Goal: Task Accomplishment & Management: Manage account settings

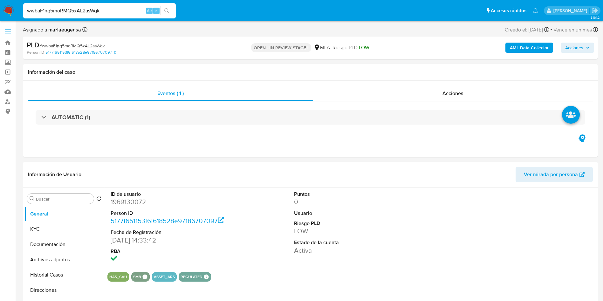
select select "10"
click at [79, 10] on input "wwbaF1ng5moRMQ5xAL2asWgk" at bounding box center [99, 11] width 153 height 8
click at [123, 202] on dd "1969130072" at bounding box center [169, 201] width 116 height 9
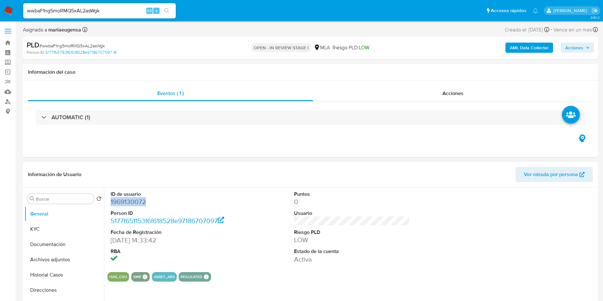
copy dd "1969130072"
click at [132, 198] on dd "1969130072" at bounding box center [169, 201] width 116 height 9
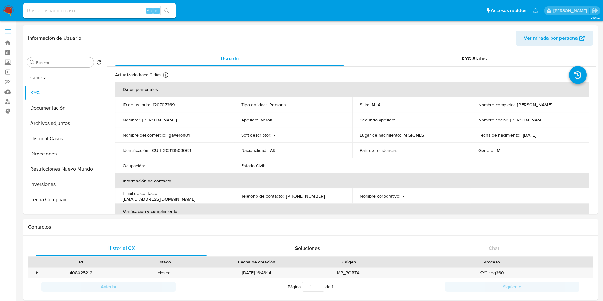
select select "10"
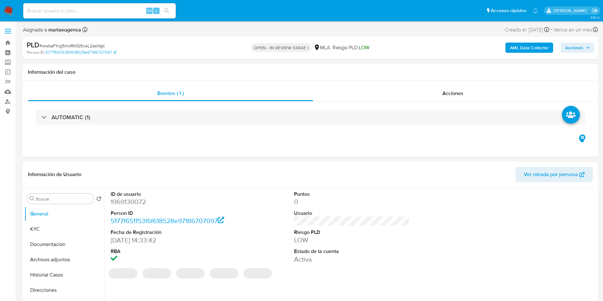
select select "10"
click at [126, 201] on dd "1969130072" at bounding box center [169, 201] width 116 height 9
copy dd "1969130072"
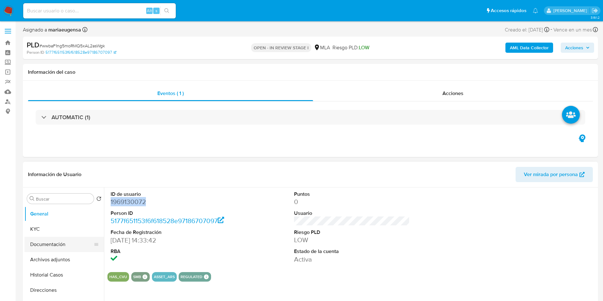
drag, startPoint x: 53, startPoint y: 228, endPoint x: 39, endPoint y: 237, distance: 16.8
click at [51, 231] on button "KYC" at bounding box center [63, 228] width 79 height 15
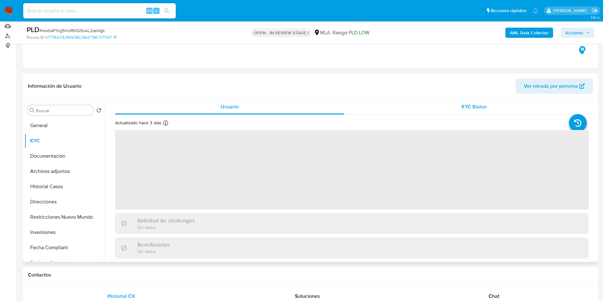
scroll to position [67, 0]
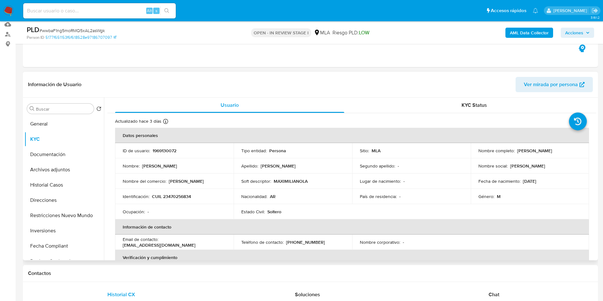
drag, startPoint x: 514, startPoint y: 150, endPoint x: 579, endPoint y: 148, distance: 64.9
click at [579, 148] on td "Nombre completo : Maximiliano Lautaro Chamorro" at bounding box center [530, 150] width 119 height 15
copy p "Maximiliano Lautaro Chamorro"
click at [91, 32] on span "# wwbaF1ng5moRMQ5xAL2asWgk" at bounding box center [71, 30] width 65 height 6
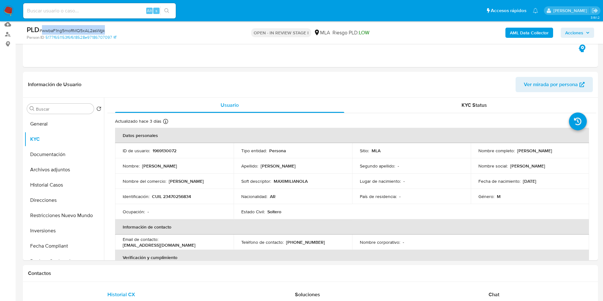
click at [91, 31] on span "# wwbaF1ng5moRMQ5xAL2asWgk" at bounding box center [71, 30] width 65 height 6
copy span "wwbaF1ng5moRMQ5xAL2asWgk"
drag, startPoint x: 490, startPoint y: 292, endPoint x: 495, endPoint y: 283, distance: 10.0
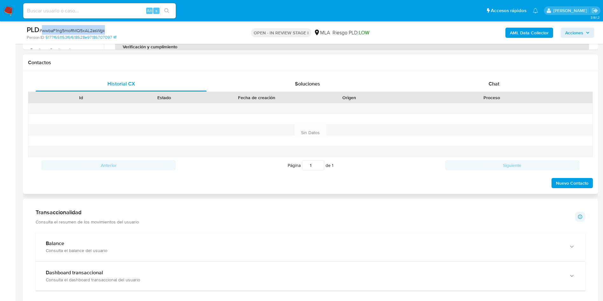
scroll to position [276, 0]
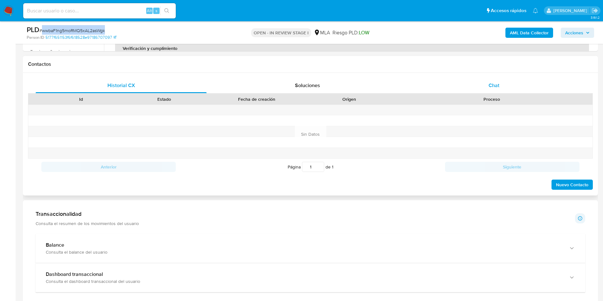
click at [495, 89] on div "Chat" at bounding box center [493, 85] width 171 height 15
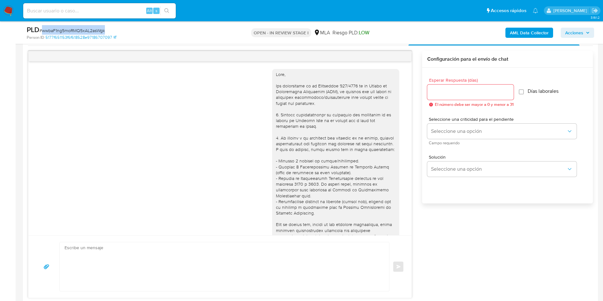
scroll to position [326, 0]
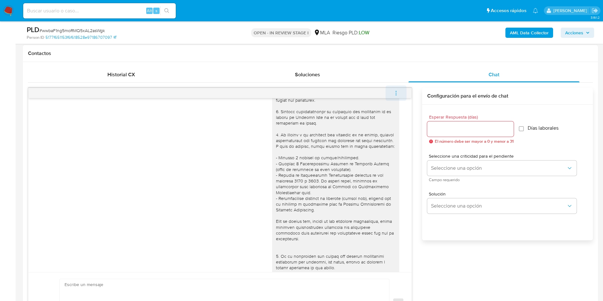
scroll to position [286, 0]
click at [395, 94] on icon "menu-action" at bounding box center [396, 95] width 6 height 6
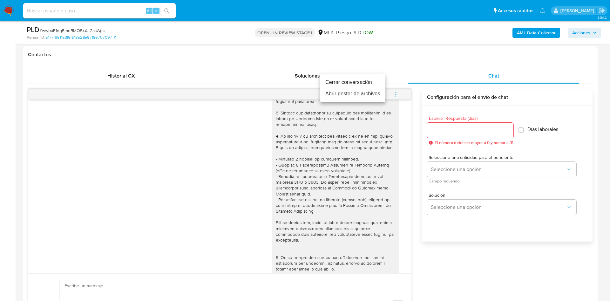
click at [364, 87] on ul "Cerrar conversación Abrir gestor de archivos" at bounding box center [352, 88] width 65 height 28
drag, startPoint x: 364, startPoint y: 87, endPoint x: 367, endPoint y: 85, distance: 3.9
click at [367, 85] on li "Cerrar conversación" at bounding box center [352, 82] width 65 height 11
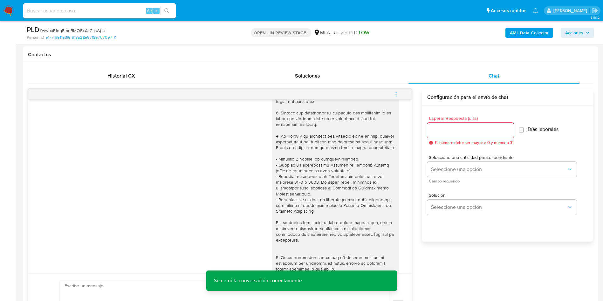
click at [393, 92] on icon "menu-action" at bounding box center [396, 95] width 6 height 6
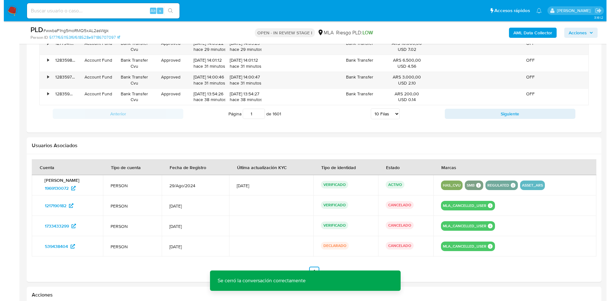
scroll to position [1033, 0]
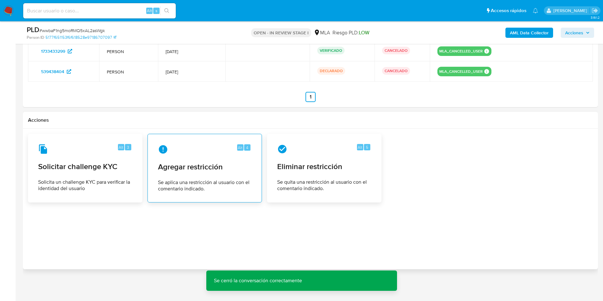
click at [203, 165] on span "Agregar restricción" at bounding box center [204, 167] width 93 height 10
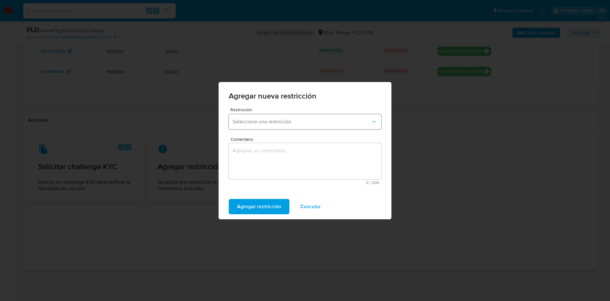
click at [246, 123] on span "Seleccione una restricción" at bounding box center [302, 122] width 139 height 6
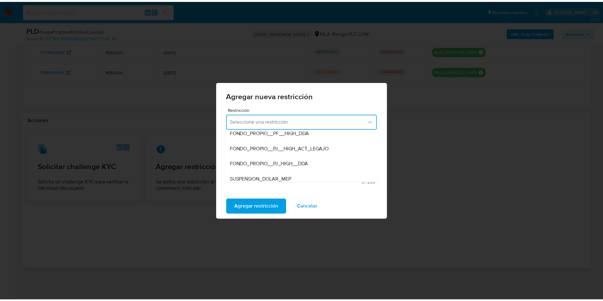
scroll to position [95, 0]
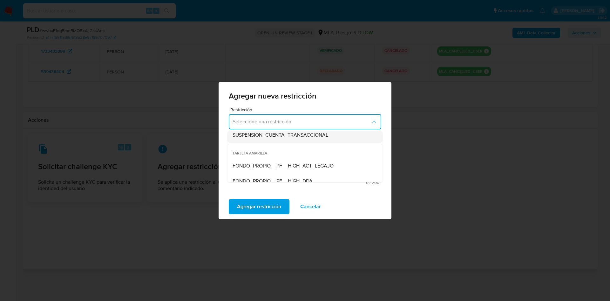
click at [274, 135] on span "SUSPENSION_CUENTA_TRANSACCIONAL" at bounding box center [281, 135] width 96 height 6
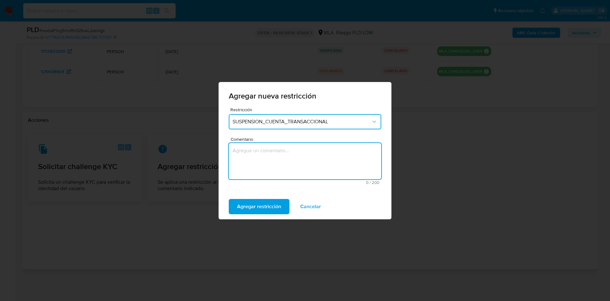
click at [254, 176] on textarea "Comentario" at bounding box center [305, 161] width 153 height 36
type textarea "AML"
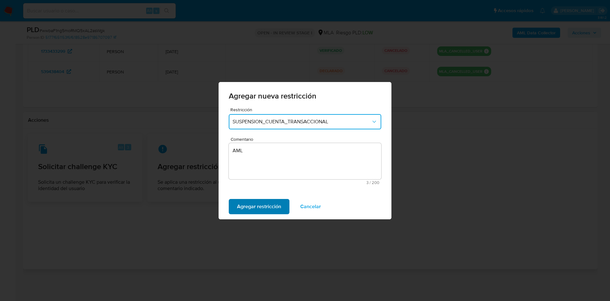
drag, startPoint x: 254, startPoint y: 206, endPoint x: 262, endPoint y: 204, distance: 9.0
click at [254, 205] on span "Agregar restricción" at bounding box center [259, 207] width 44 height 14
click at [237, 206] on button "Confirmar" at bounding box center [248, 206] width 39 height 15
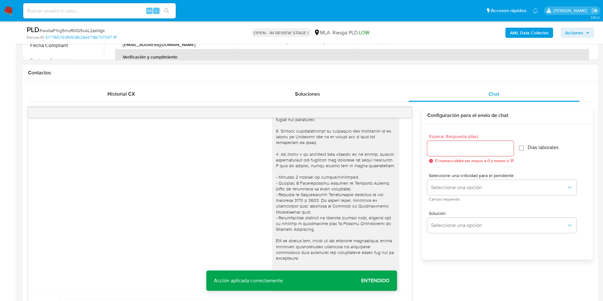
scroll to position [32, 0]
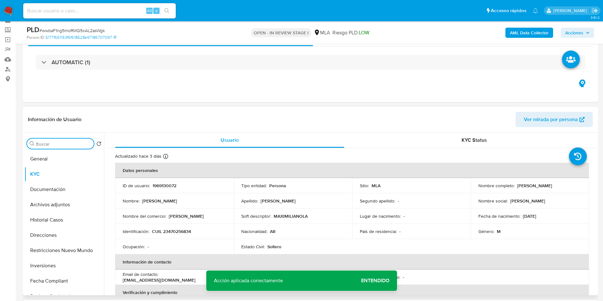
click at [53, 142] on input "Buscar" at bounding box center [63, 144] width 55 height 6
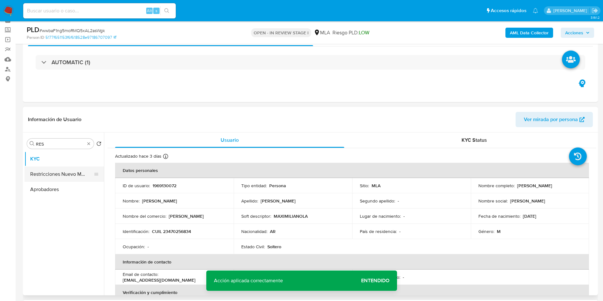
click at [66, 175] on button "Restricciones Nuevo Mundo" at bounding box center [61, 174] width 74 height 15
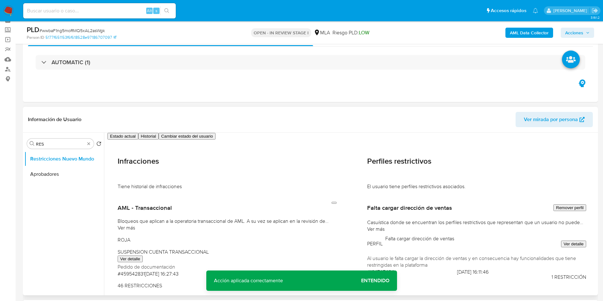
click at [52, 149] on div "Buscar RES Volver al orden por defecto Restricciones Nuevo Mundo Aprobadores" at bounding box center [63, 214] width 79 height 162
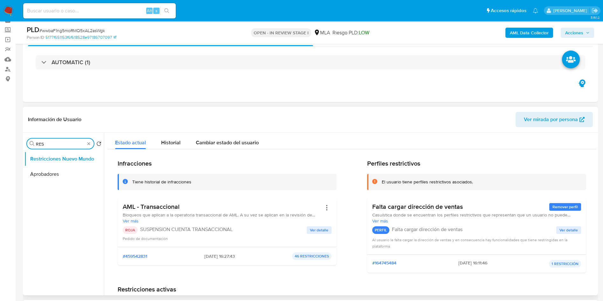
click at [51, 141] on input "RES" at bounding box center [60, 144] width 49 height 6
click at [50, 143] on input "RES" at bounding box center [60, 144] width 49 height 6
click at [50, 143] on input "A" at bounding box center [60, 144] width 49 height 6
type input "ARC"
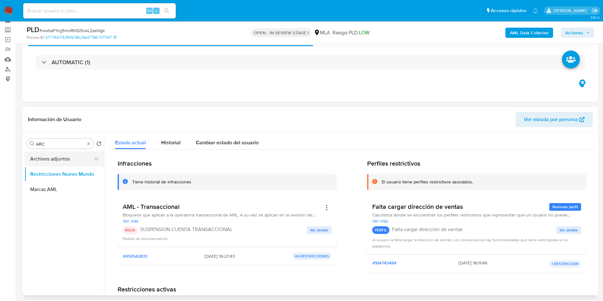
click at [52, 162] on button "Archivos adjuntos" at bounding box center [61, 158] width 74 height 15
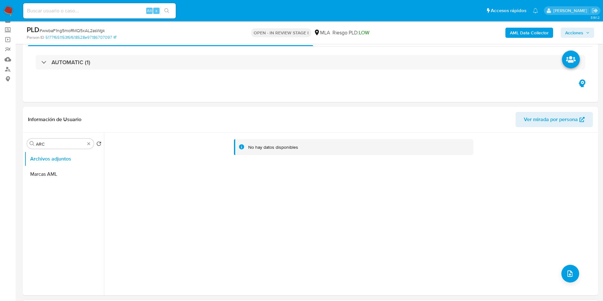
click at [528, 35] on b "AML Data Collector" at bounding box center [529, 33] width 39 height 10
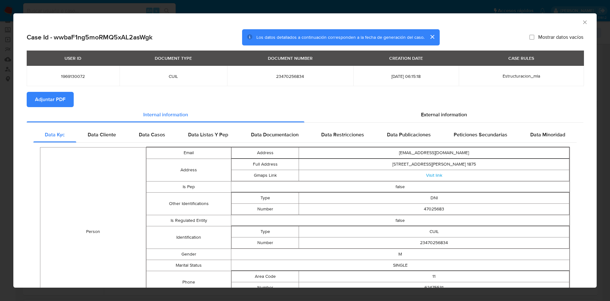
click at [51, 94] on span "Adjuntar PDF" at bounding box center [50, 99] width 31 height 14
click at [582, 23] on icon "Cerrar ventana" at bounding box center [585, 22] width 6 height 6
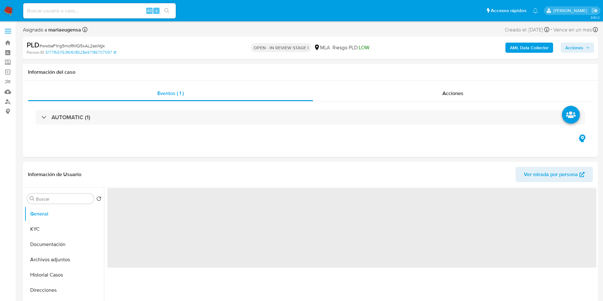
select select "10"
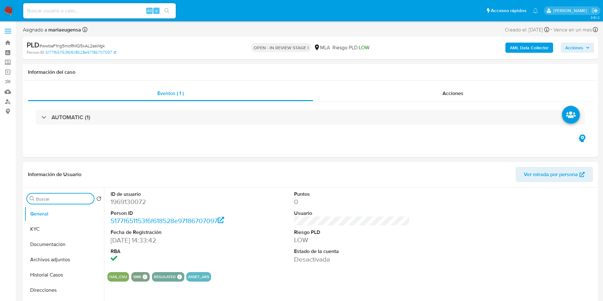
click at [66, 199] on input "Buscar" at bounding box center [63, 199] width 55 height 6
type input "ARC"
click at [59, 231] on button "Archivos adjuntos" at bounding box center [61, 228] width 74 height 15
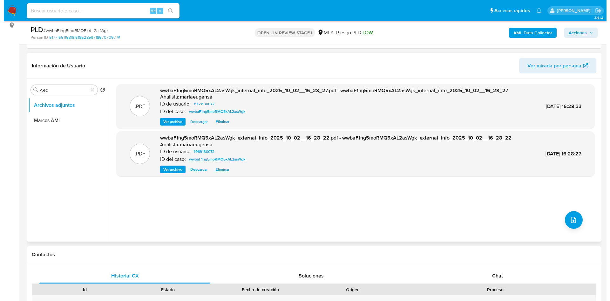
scroll to position [95, 0]
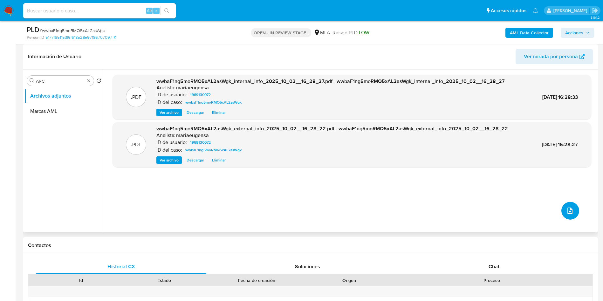
click at [570, 208] on icon "upload-file" at bounding box center [570, 211] width 8 height 8
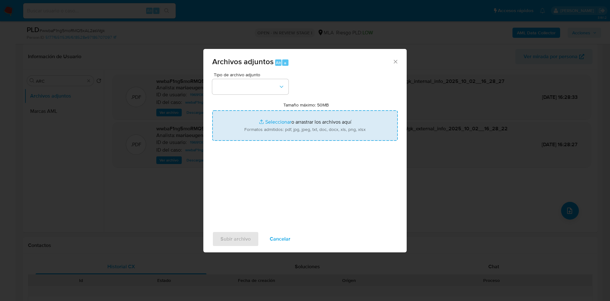
click at [262, 124] on input "Tamaño máximo: 50MB Seleccionar archivos" at bounding box center [305, 125] width 186 height 31
type input "C:\fakepath\Caselog wwbaF1ng5moRMQ5xAL2asWgk_2025_09_17_21_46_35 (1).docx"
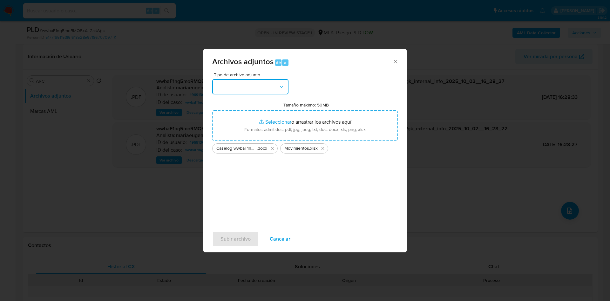
click at [276, 81] on button "button" at bounding box center [250, 86] width 76 height 15
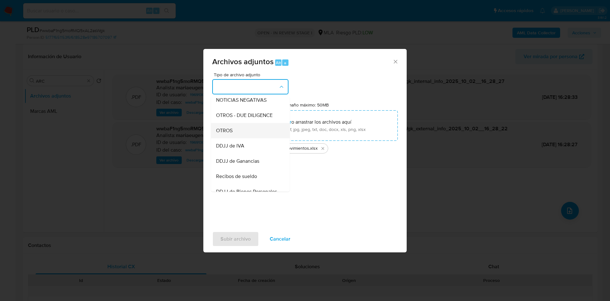
click at [231, 134] on span "OTROS" at bounding box center [224, 130] width 17 height 6
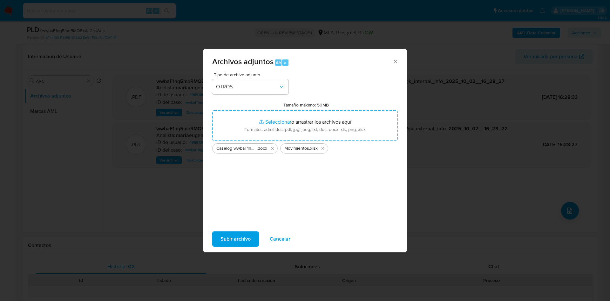
click at [231, 240] on span "Subir archivo" at bounding box center [236, 239] width 30 height 14
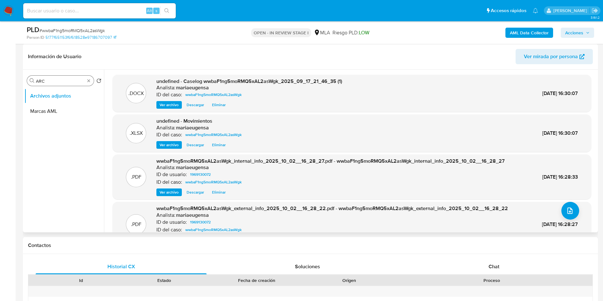
click at [42, 84] on div "Buscar ARC" at bounding box center [60, 81] width 67 height 10
click at [40, 83] on input "ARC" at bounding box center [60, 81] width 49 height 6
click at [40, 82] on input "ARC" at bounding box center [60, 81] width 49 height 6
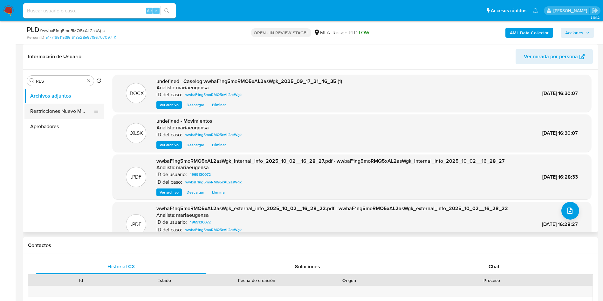
drag, startPoint x: 50, startPoint y: 130, endPoint x: 54, endPoint y: 113, distance: 17.3
click at [54, 113] on ul "Archivos adjuntos Restricciones Nuevo Mundo Aprobadores" at bounding box center [63, 159] width 79 height 143
click at [54, 113] on button "Restricciones Nuevo Mundo" at bounding box center [61, 111] width 74 height 15
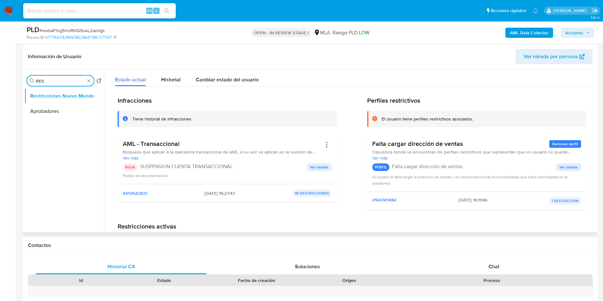
click at [49, 82] on input "RES" at bounding box center [60, 81] width 49 height 6
type input "ARC"
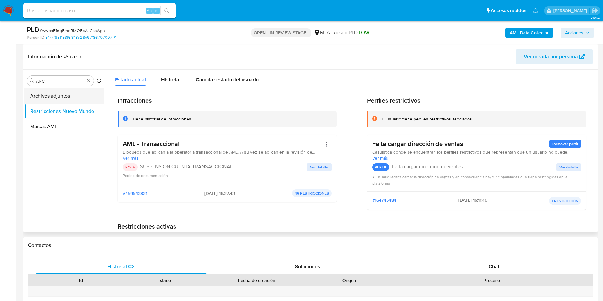
click at [54, 97] on button "Archivos adjuntos" at bounding box center [61, 95] width 74 height 15
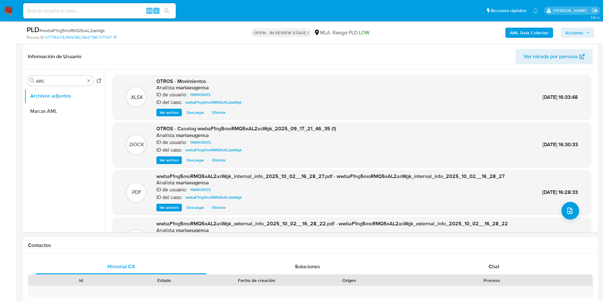
click at [569, 33] on span "Acciones" at bounding box center [574, 33] width 18 height 10
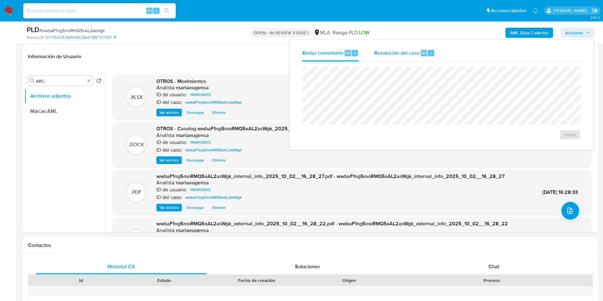
click at [426, 50] on div "Alt r" at bounding box center [427, 53] width 13 height 6
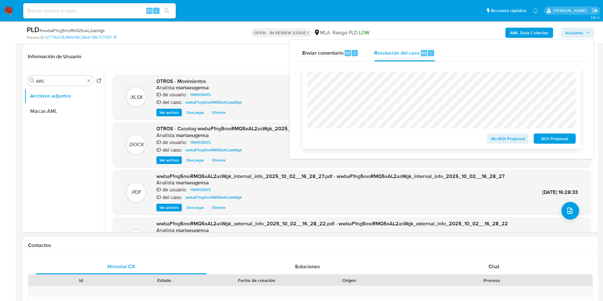
click at [549, 139] on span "ROI Proposal" at bounding box center [554, 138] width 33 height 9
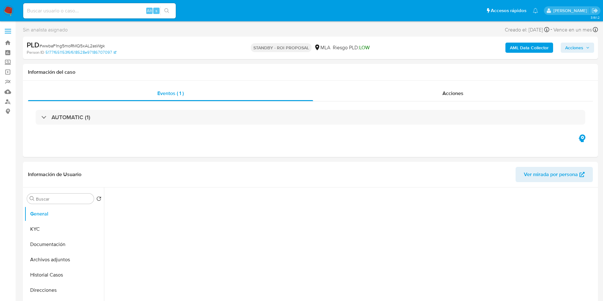
select select "10"
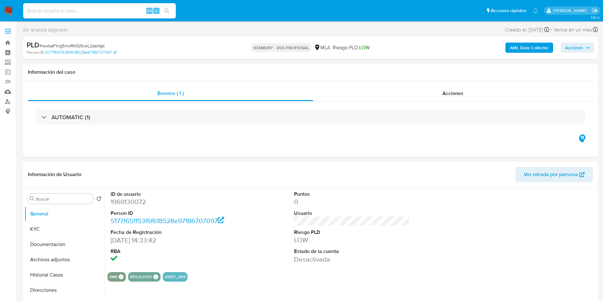
click at [53, 14] on input at bounding box center [99, 11] width 153 height 8
click at [53, 13] on input at bounding box center [99, 11] width 153 height 8
paste input "B31Uxxb8BuJfXtWzpo2DNiqN"
type input "B31Uxxb8BuJfXtWzpo2DNiqN"
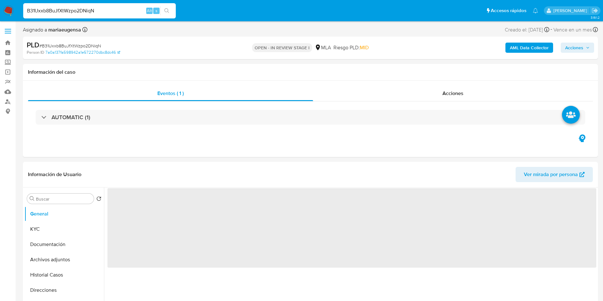
select select "10"
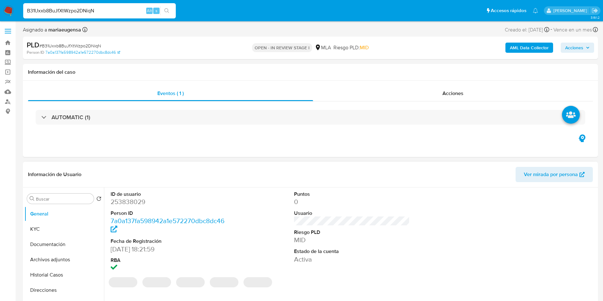
click at [119, 200] on dd "253838029" at bounding box center [169, 201] width 116 height 9
copy dd "253838029"
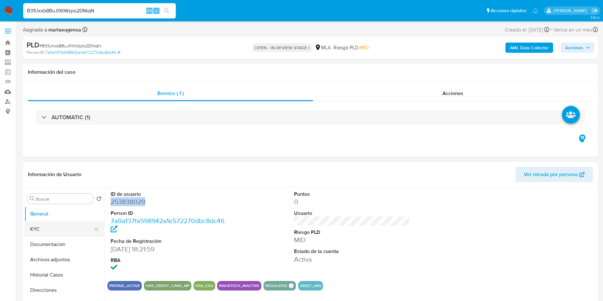
click at [59, 233] on button "KYC" at bounding box center [61, 228] width 74 height 15
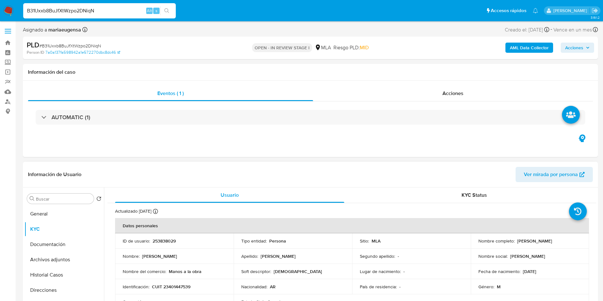
click at [178, 287] on p "CUIT 23401447539" at bounding box center [171, 287] width 38 height 6
copy p "23401447539"
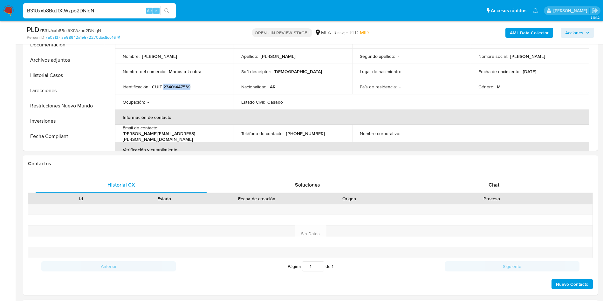
scroll to position [196, 0]
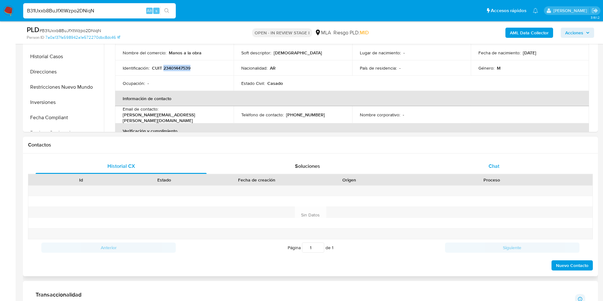
drag, startPoint x: 497, startPoint y: 160, endPoint x: 478, endPoint y: 173, distance: 23.2
click at [494, 162] on div "Chat" at bounding box center [493, 166] width 171 height 15
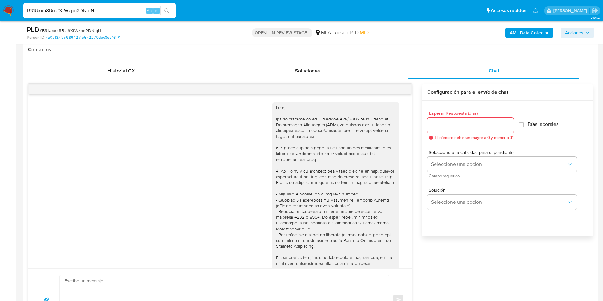
scroll to position [242, 0]
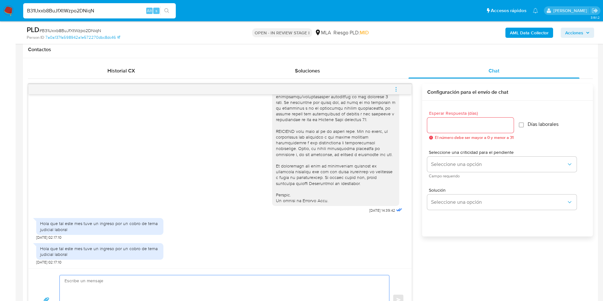
click at [84, 283] on textarea at bounding box center [223, 299] width 316 height 49
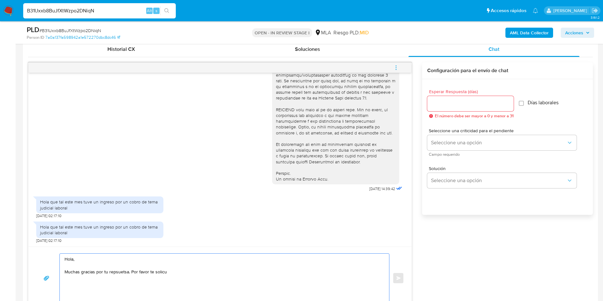
scroll to position [326, 0]
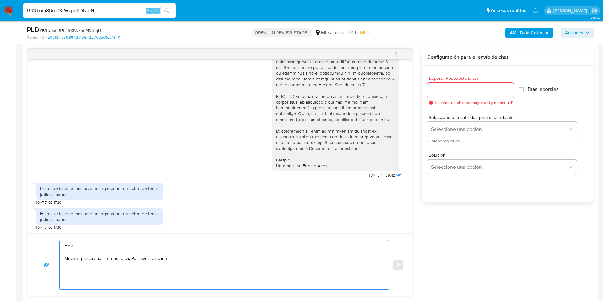
drag, startPoint x: 132, startPoint y: 293, endPoint x: 169, endPoint y: 296, distance: 37.0
click at [169, 296] on div "Historial CX Soluciones Chat Id Estado Fecha de creación Origen Proceso Anterio…" at bounding box center [310, 162] width 575 height 278
click at [256, 258] on textarea "Hola, Muchas gracias por tu respuesta. Con relación a la misma te solicitamos q…" at bounding box center [223, 264] width 316 height 49
click at [347, 255] on textarea "Hola, Muchas gracias por tu respuesta. Con relación a la misma te solicitamos q…" at bounding box center [223, 264] width 316 height 49
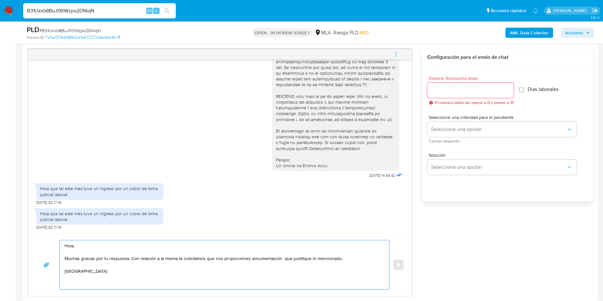
click at [326, 262] on textarea "Hola, Muchas gracias por tu respuesta. Con relación a la misma te solicitamos q…" at bounding box center [223, 264] width 316 height 49
click at [327, 258] on textarea "Hola, Muchas gracias por tu respuesta. Con relación a la misma te solicitamos q…" at bounding box center [223, 264] width 316 height 49
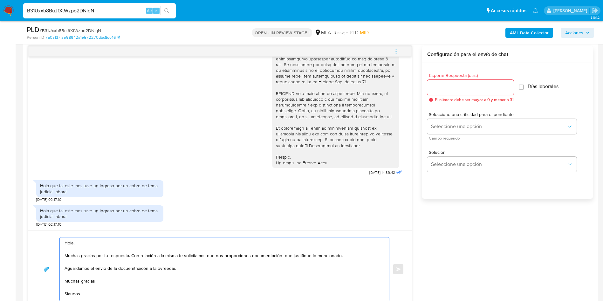
scroll to position [9, 0]
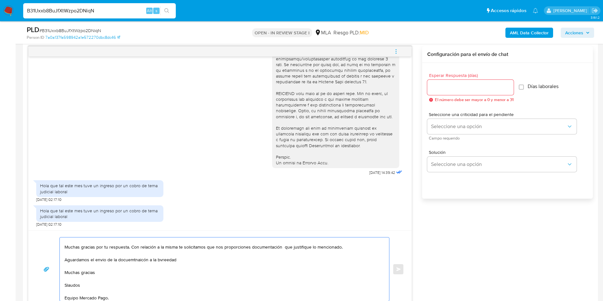
click at [105, 258] on textarea "Hola, Muchas gracias por tu respuesta. Con relación a la misma te solicitamos q…" at bounding box center [223, 269] width 316 height 64
click at [167, 261] on textarea "Hola, Muchas gracias por tu respuesta. Con relación a la misma te solicitamos q…" at bounding box center [223, 269] width 316 height 64
click at [167, 260] on textarea "Hola, Muchas gracias por tu respuesta. Con relación a la misma te solicitamos q…" at bounding box center [223, 269] width 316 height 64
click at [66, 282] on textarea "Hola, Muchas gracias por tu respuesta. Con relación a la misma te solicitamos q…" at bounding box center [223, 269] width 316 height 64
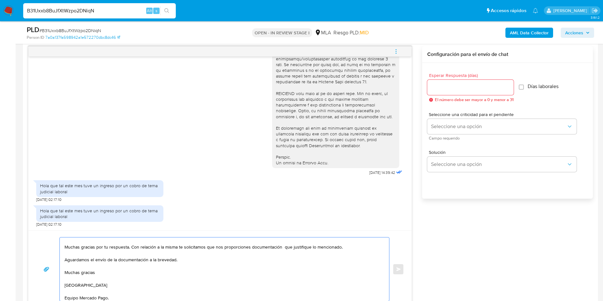
click at [76, 270] on textarea "Hola, Muchas gracias por tu respuesta. Con relación a la misma te solicitamos q…" at bounding box center [223, 269] width 316 height 64
click at [176, 245] on textarea "Hola, Muchas gracias por tu respuesta. Con relación a la misma te solicitamos q…" at bounding box center [223, 269] width 316 height 64
click at [193, 247] on textarea "Hola, Muchas gracias por tu respuesta. Con relación a la misma, te solicitamos …" at bounding box center [223, 269] width 316 height 64
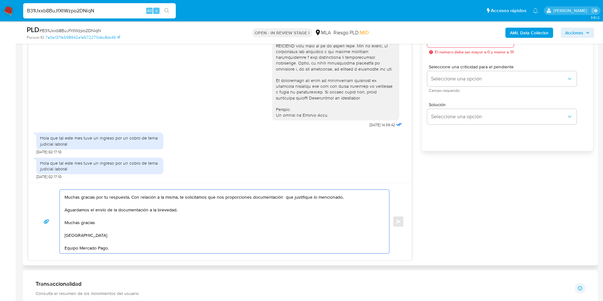
scroll to position [0, 0]
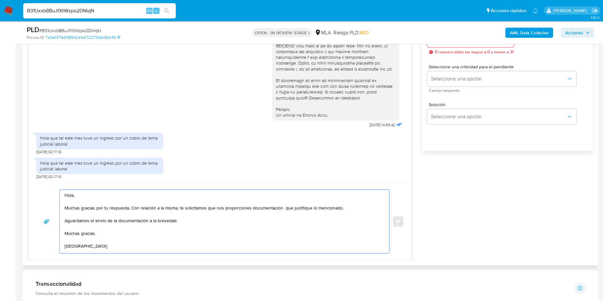
drag, startPoint x: 142, startPoint y: 252, endPoint x: 27, endPoint y: 181, distance: 135.1
click at [27, 181] on div "Historial CX Soluciones Chat Id Estado Fecha de creación Origen Proceso Anterio…" at bounding box center [310, 119] width 575 height 293
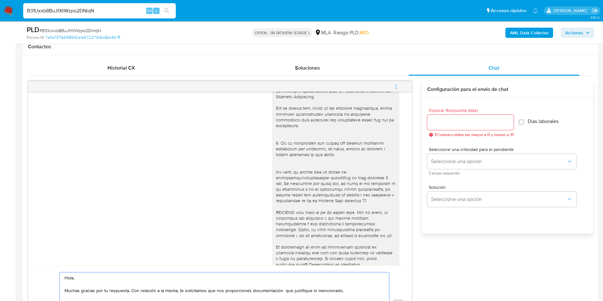
scroll to position [281, 0]
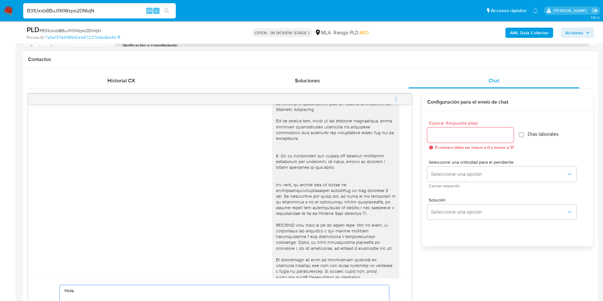
type textarea "Hola, Muchas gracias por tu respuesta. Con relación a la misma, te solicitamos …"
drag, startPoint x: 448, startPoint y: 132, endPoint x: 442, endPoint y: 154, distance: 22.8
click at [448, 133] on input "Esperar Respuesta (días)" at bounding box center [470, 135] width 86 height 8
type input "2"
drag, startPoint x: 440, startPoint y: 164, endPoint x: 439, endPoint y: 174, distance: 9.6
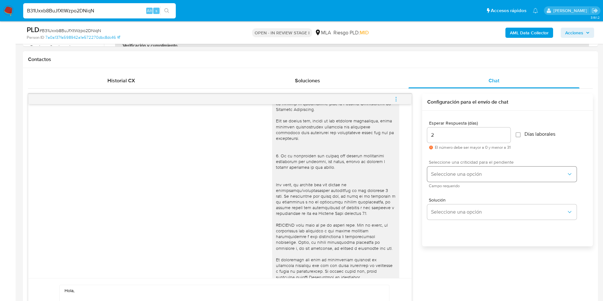
click at [440, 164] on span "Seleccione una criticidad para el pendiente" at bounding box center [503, 162] width 149 height 4
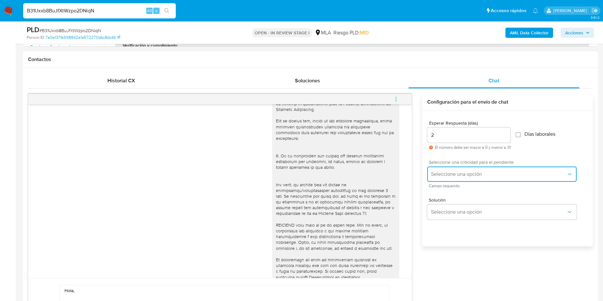
click at [439, 174] on span "Seleccione una opción" at bounding box center [498, 174] width 135 height 6
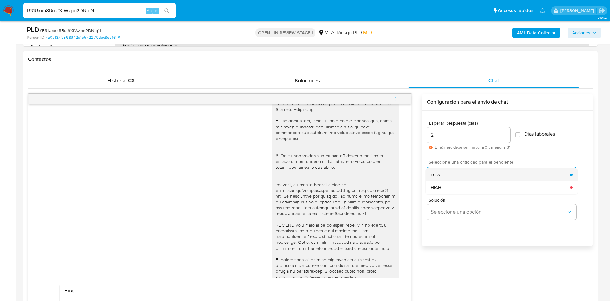
click at [444, 178] on div "LOW" at bounding box center [500, 174] width 139 height 13
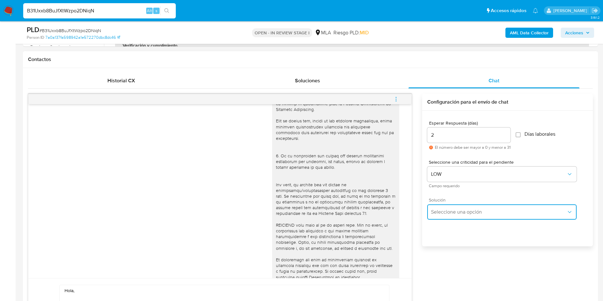
drag, startPoint x: 435, startPoint y: 209, endPoint x: 437, endPoint y: 215, distance: 6.2
click at [435, 209] on span "Seleccione una opción" at bounding box center [498, 212] width 135 height 6
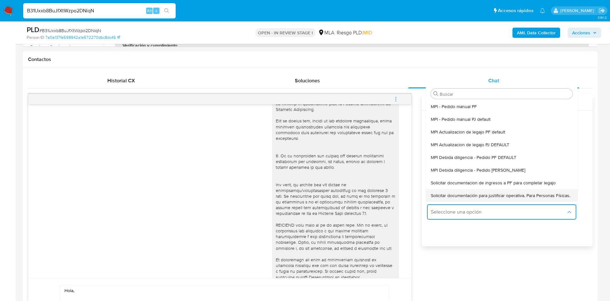
click at [452, 195] on span "Solicitar documentación para justificar operativa. Para Personas Físicas." at bounding box center [500, 196] width 139 height 6
type textarea "Hola,En función de las operaciones registradas en tu cuenta de Mercado Pago, ne…"
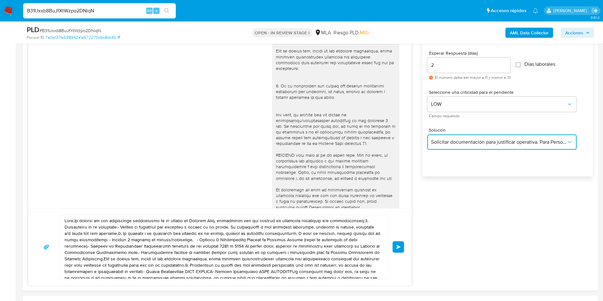
scroll to position [424, 0]
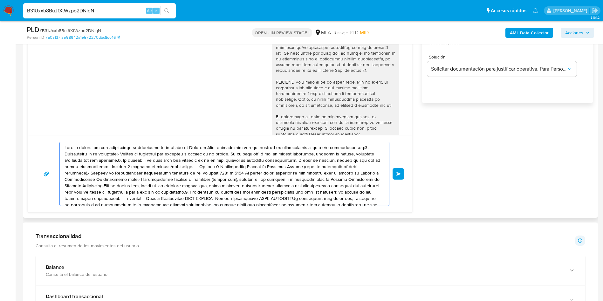
click at [216, 187] on textarea at bounding box center [223, 174] width 316 height 64
click at [216, 186] on textarea at bounding box center [223, 174] width 316 height 64
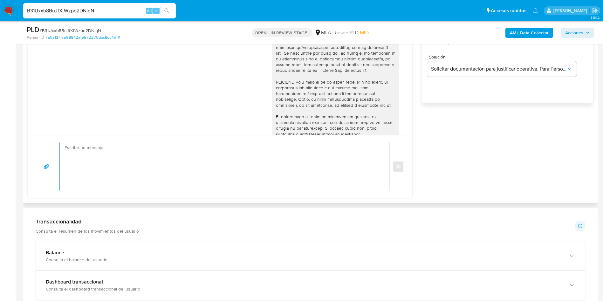
paste textarea "Hola, Muchas gracias por tu respuesta. Con relación a la misma, te solicitamos …"
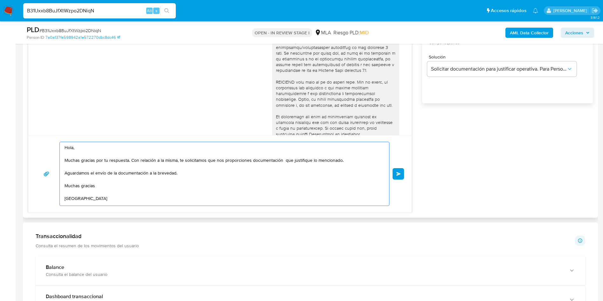
scroll to position [9, 0]
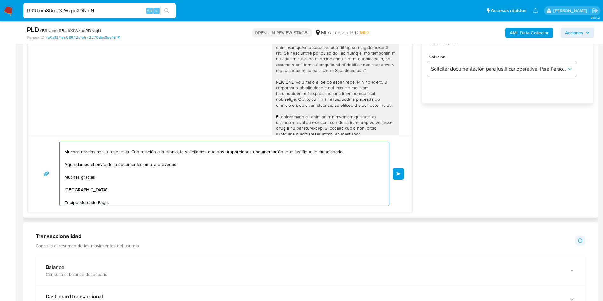
type textarea "Hola, Muchas gracias por tu respuesta. Con relación a la misma, te solicitamos …"
click at [399, 166] on div "Hola, Muchas gracias por tu respuesta. Con relación a la misma, te solicitamos …" at bounding box center [220, 174] width 368 height 64
click at [398, 172] on span "Enviar" at bounding box center [398, 174] width 4 height 4
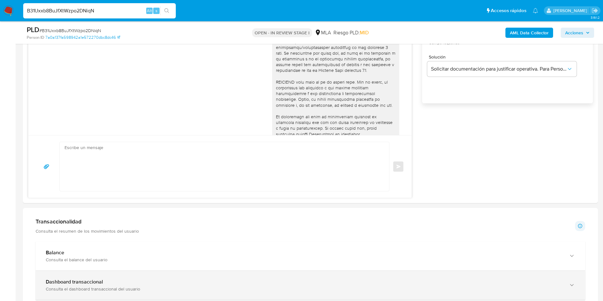
scroll to position [336, 0]
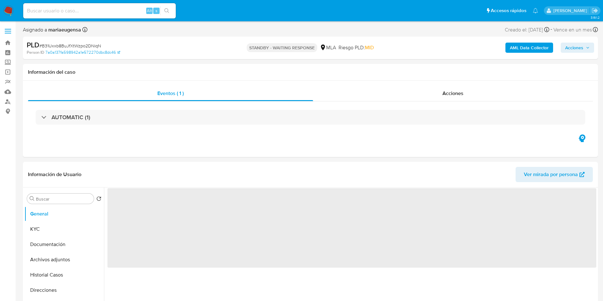
select select "10"
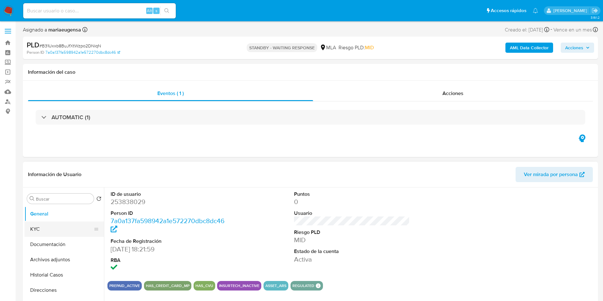
drag, startPoint x: 45, startPoint y: 225, endPoint x: 40, endPoint y: 229, distance: 6.4
click at [44, 225] on button "KYC" at bounding box center [61, 228] width 74 height 15
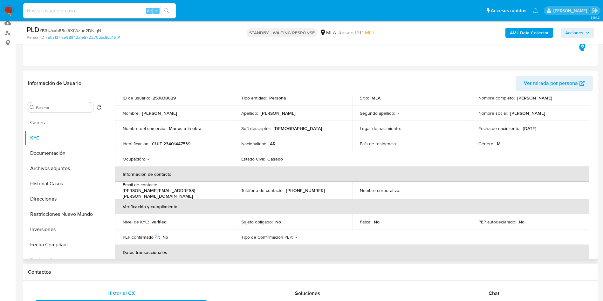
scroll to position [95, 0]
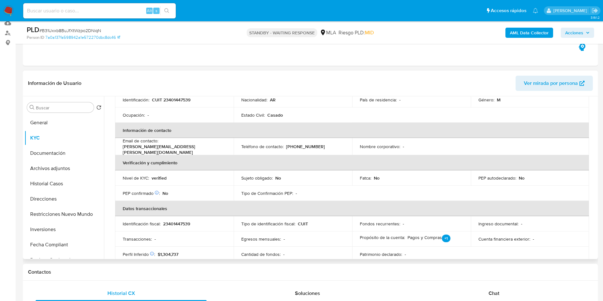
drag, startPoint x: 497, startPoint y: 294, endPoint x: 565, endPoint y: 196, distance: 119.5
click at [497, 294] on span "Chat" at bounding box center [493, 292] width 11 height 7
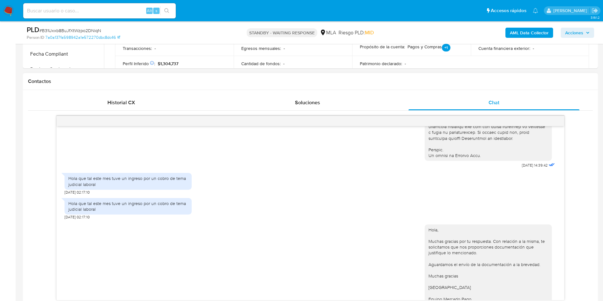
scroll to position [288, 0]
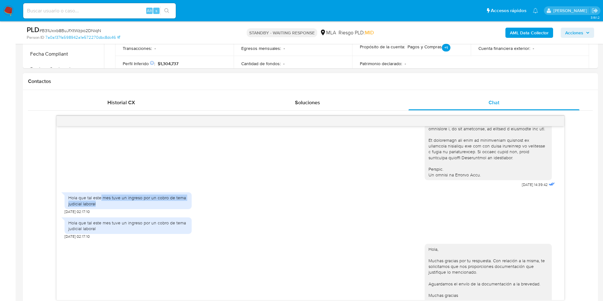
drag, startPoint x: 101, startPoint y: 211, endPoint x: 105, endPoint y: 215, distance: 5.6
click at [105, 206] on div "Hola que tal este mes tuve un ingreso por un cobro de tema judicial laboral" at bounding box center [127, 200] width 119 height 11
click at [89, 206] on div "Hola que tal este mes tuve un ingreso por un cobro de tema judicial laboral" at bounding box center [127, 200] width 119 height 11
drag, startPoint x: 93, startPoint y: 208, endPoint x: 97, endPoint y: 214, distance: 7.5
click at [97, 206] on div "Hola que tal este mes tuve un ingreso por un cobro de tema judicial laboral" at bounding box center [127, 200] width 119 height 11
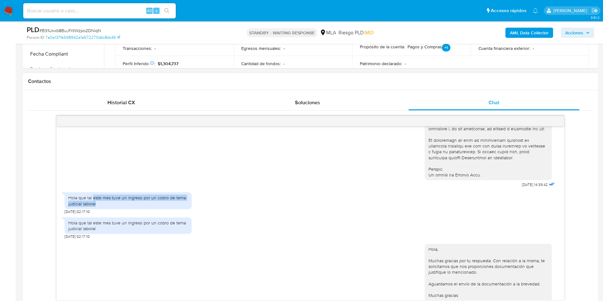
copy div "este mes tuve un ingreso por un cobro de tema judicial laboral"
click at [87, 27] on span "# B31Uxxb8BuJfXtWzpo2DNiqN" at bounding box center [70, 30] width 62 height 6
click at [87, 27] on div "PLD # B31Uxxb8BuJfXtWzpo2DNiqN" at bounding box center [120, 30] width 187 height 10
copy span "B31Uxxb8BuJfXtWzpo2DNiqN"
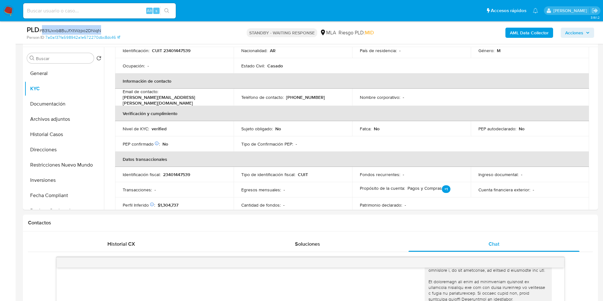
scroll to position [21, 0]
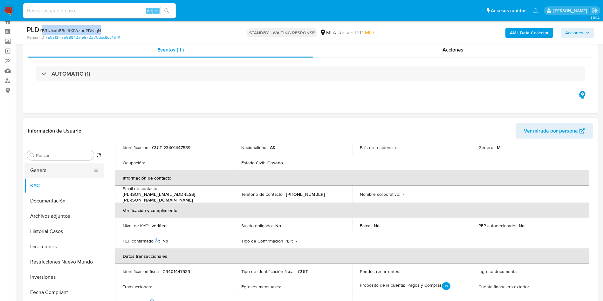
click at [74, 169] on button "General" at bounding box center [61, 170] width 74 height 15
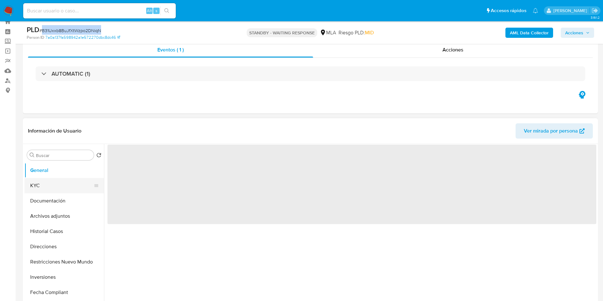
scroll to position [0, 0]
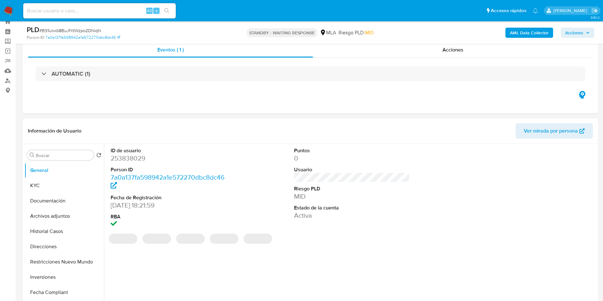
click at [124, 157] on dd "253838029" at bounding box center [169, 158] width 116 height 9
copy dd "253838029"
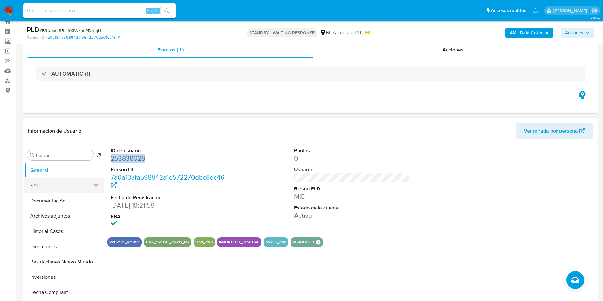
drag, startPoint x: 58, startPoint y: 180, endPoint x: 52, endPoint y: 187, distance: 9.0
click at [58, 179] on button "KYC" at bounding box center [61, 185] width 74 height 15
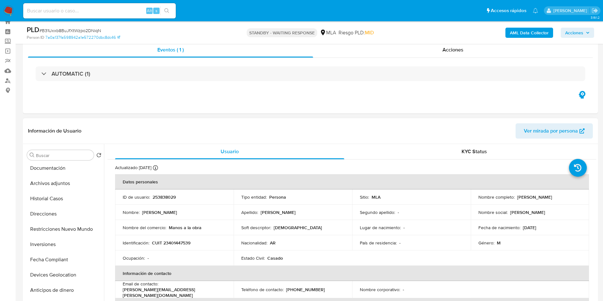
scroll to position [48, 0]
click at [186, 240] on p "CUIT 23401447539" at bounding box center [171, 243] width 38 height 6
copy p "23401447539"
click at [71, 10] on input at bounding box center [99, 11] width 153 height 8
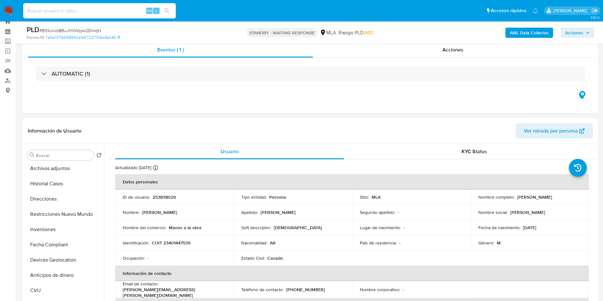
paste input "Uo6urcbjsM79YvZo9ex3H86b"
type input "Uo6urcbjsM79YvZo9ex3H86b"
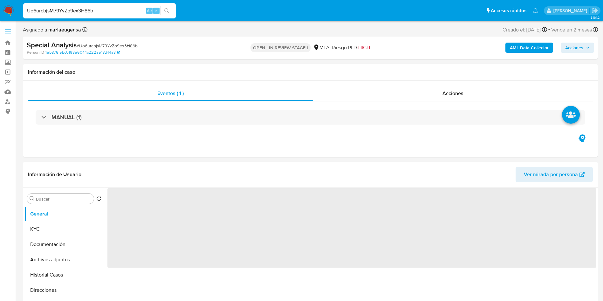
select select "10"
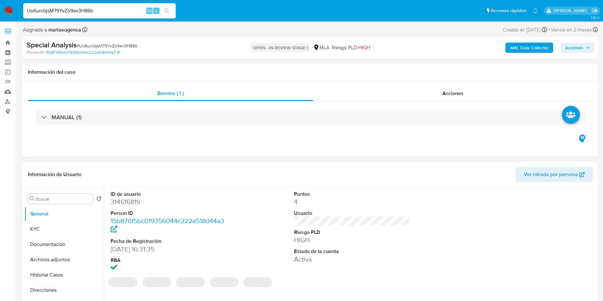
click at [119, 200] on dd "314616819" at bounding box center [169, 201] width 116 height 9
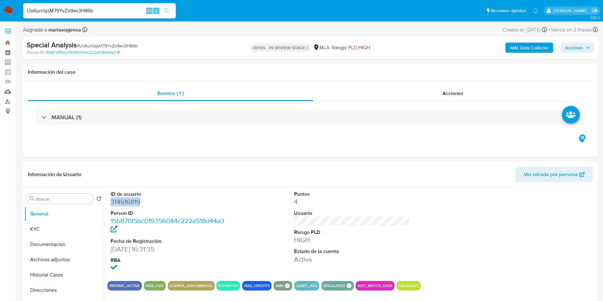
copy dd "314616819"
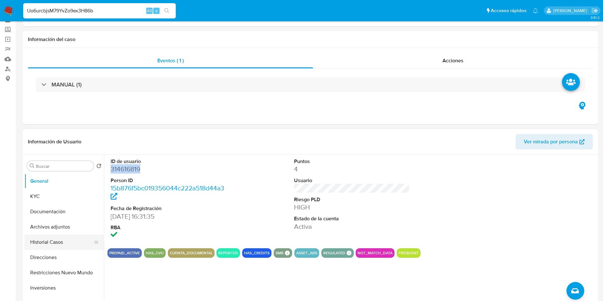
scroll to position [48, 0]
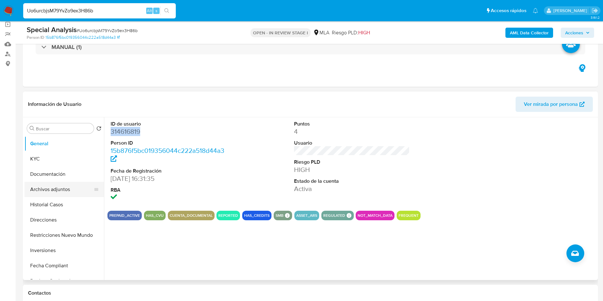
drag, startPoint x: 42, startPoint y: 159, endPoint x: 90, endPoint y: 184, distance: 54.1
click at [45, 161] on button "KYC" at bounding box center [63, 158] width 79 height 15
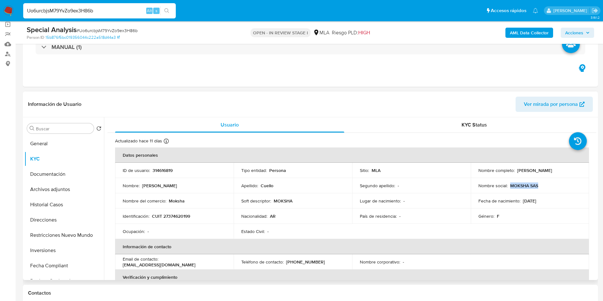
drag, startPoint x: 509, startPoint y: 186, endPoint x: 543, endPoint y: 181, distance: 34.6
click at [543, 181] on td "Nombre social : MOKSHA SAS" at bounding box center [530, 185] width 119 height 15
copy p "MOKSHA SAS"
click at [171, 169] on p "314616819" at bounding box center [163, 170] width 20 height 6
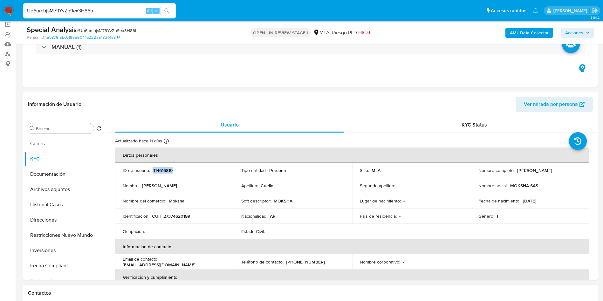
copy p "314616819"
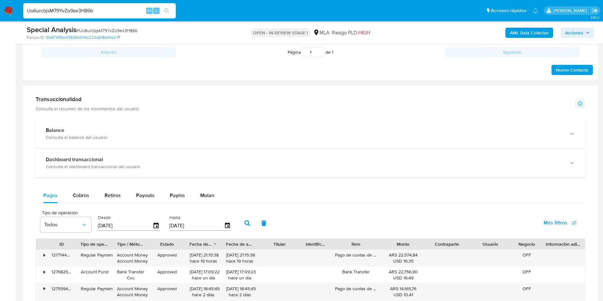
scroll to position [429, 0]
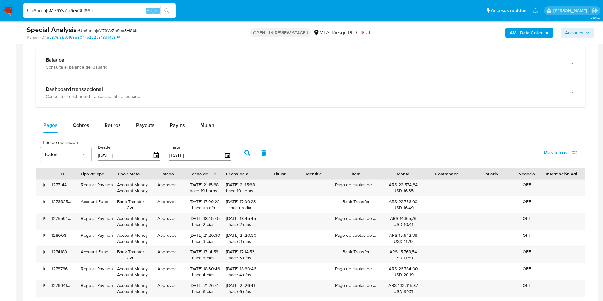
drag, startPoint x: 201, startPoint y: 120, endPoint x: 194, endPoint y: 135, distance: 16.1
click at [201, 119] on div "Mulan" at bounding box center [207, 125] width 14 height 15
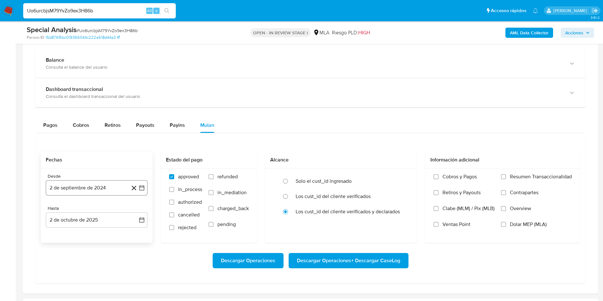
click at [76, 188] on button "2 de septiembre de 2024" at bounding box center [97, 187] width 102 height 15
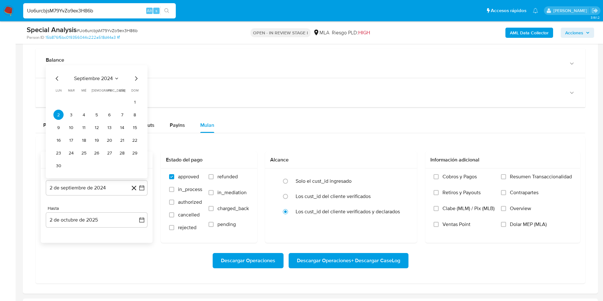
click at [96, 75] on span "septiembre 2024" at bounding box center [93, 78] width 39 height 6
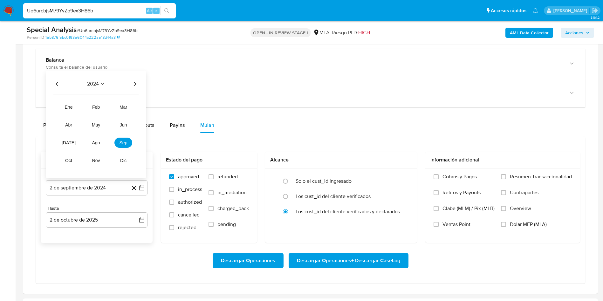
click at [131, 81] on icon "Año siguiente" at bounding box center [135, 84] width 8 height 8
drag, startPoint x: 95, startPoint y: 143, endPoint x: 70, endPoint y: 124, distance: 31.5
click at [70, 124] on tr "ene feb mar abr may jun jul ago sep oct nov dic" at bounding box center [96, 134] width 72 height 64
click at [96, 125] on span "may" at bounding box center [96, 124] width 8 height 5
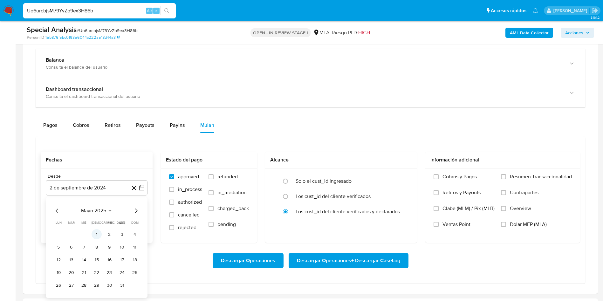
click at [99, 235] on button "1" at bounding box center [97, 234] width 10 height 10
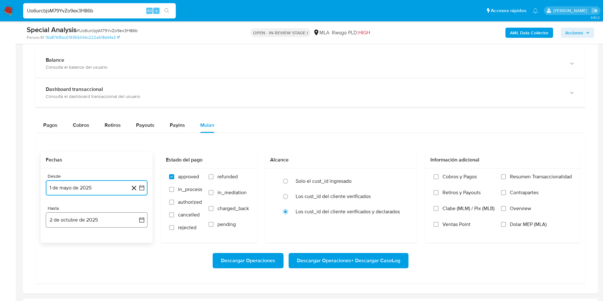
click at [95, 225] on button "2 de octubre de 2025" at bounding box center [97, 219] width 102 height 15
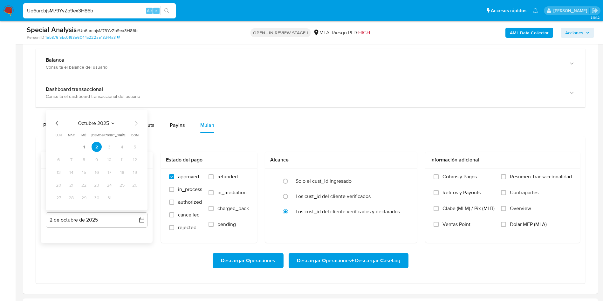
click at [57, 121] on icon "Mes anterior" at bounding box center [57, 123] width 8 height 8
click at [57, 123] on icon "Mes anterior" at bounding box center [57, 123] width 8 height 8
click at [139, 121] on icon "Mes siguiente" at bounding box center [136, 123] width 8 height 8
click at [137, 122] on icon "Mes siguiente" at bounding box center [136, 123] width 8 height 8
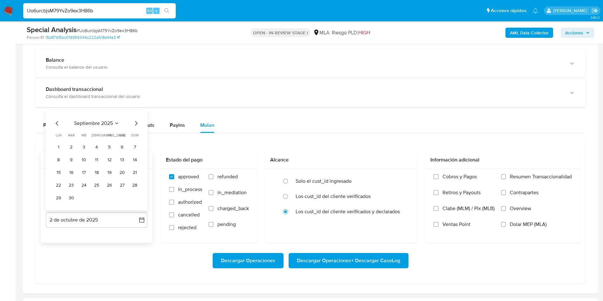
click at [58, 123] on icon "Mes anterior" at bounding box center [57, 123] width 8 height 8
click at [133, 201] on button "31" at bounding box center [135, 198] width 10 height 10
click at [510, 224] on span "Dolar MEP (MLA)" at bounding box center [528, 224] width 37 height 6
click at [506, 224] on input "Dolar MEP (MLA)" at bounding box center [503, 224] width 5 height 5
click at [338, 260] on span "Descargar Operaciones + Descargar CaseLog" at bounding box center [348, 261] width 103 height 14
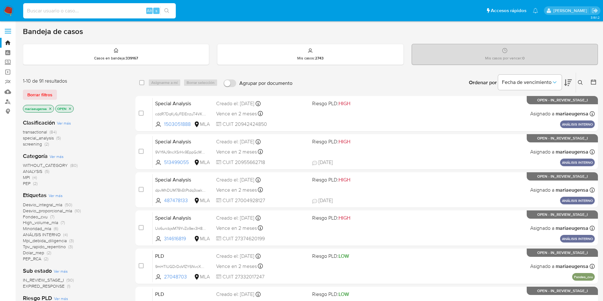
click at [116, 11] on input at bounding box center [99, 11] width 153 height 8
paste input "dpvMhDUM7BkEtPtdq3oakk8L"
type input "dpvMhDUM7BkEtPtdq3oakk8L"
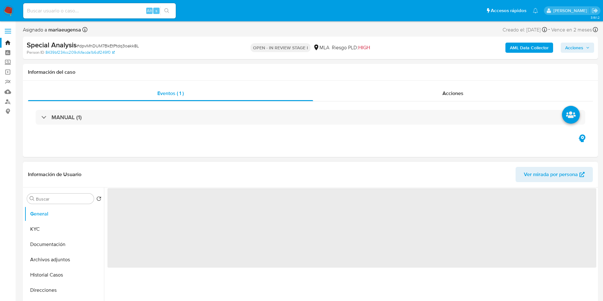
select select "10"
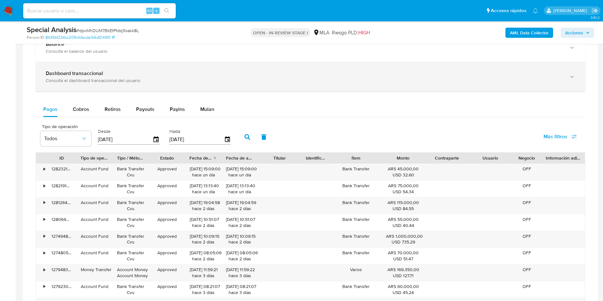
scroll to position [381, 0]
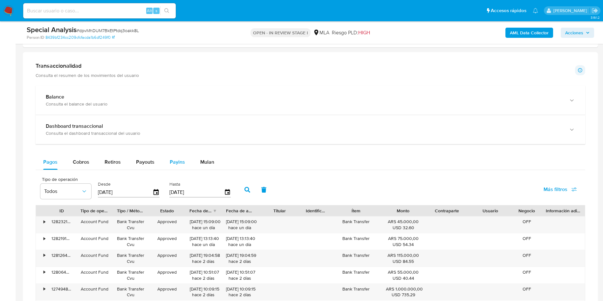
drag, startPoint x: 205, startPoint y: 158, endPoint x: 190, endPoint y: 167, distance: 17.2
click at [204, 158] on div "Mulan" at bounding box center [207, 161] width 14 height 15
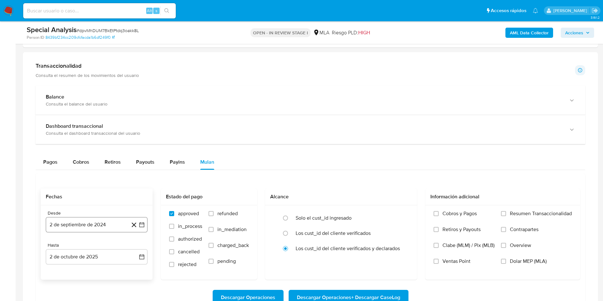
click at [75, 228] on button "2 de septiembre de 2024" at bounding box center [97, 224] width 102 height 15
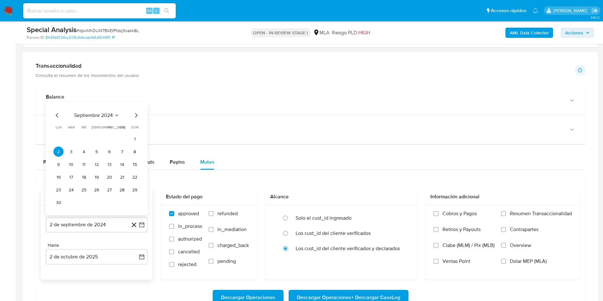
click at [99, 114] on span "septiembre 2024" at bounding box center [93, 115] width 39 height 6
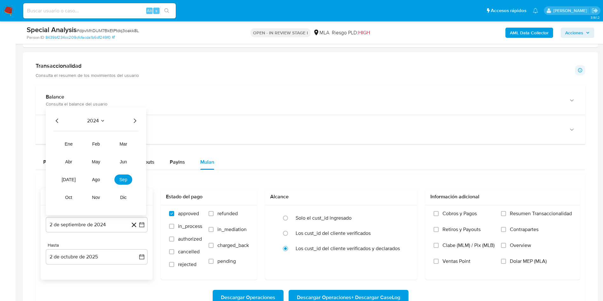
click at [133, 122] on icon "Año siguiente" at bounding box center [135, 121] width 8 height 8
click at [95, 163] on span "may" at bounding box center [96, 161] width 8 height 5
click at [95, 153] on button "1" at bounding box center [97, 151] width 10 height 10
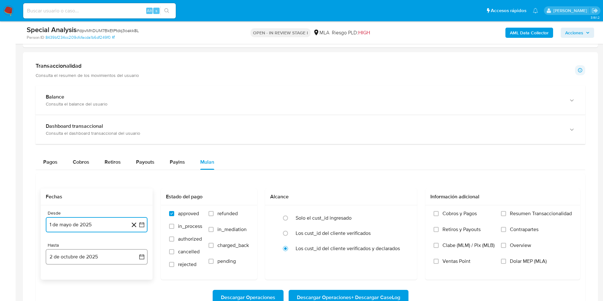
click at [67, 256] on button "2 de octubre de 2025" at bounding box center [97, 256] width 102 height 15
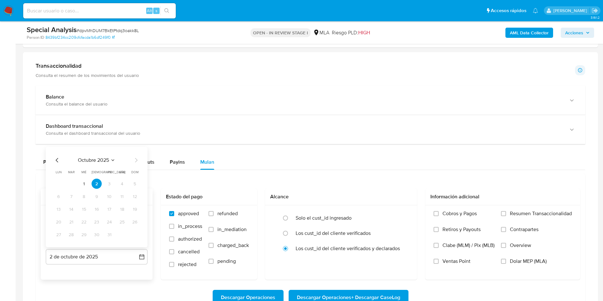
click at [57, 163] on icon "Mes anterior" at bounding box center [57, 160] width 8 height 8
click at [133, 234] on button "31" at bounding box center [135, 234] width 10 height 10
drag, startPoint x: 220, startPoint y: 213, endPoint x: 455, endPoint y: 254, distance: 238.6
click at [228, 214] on span "refunded" at bounding box center [227, 213] width 20 height 6
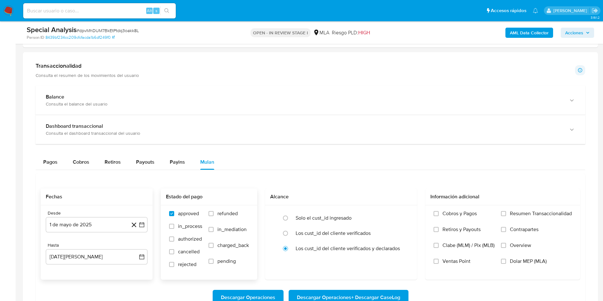
click at [229, 215] on span "refunded" at bounding box center [227, 213] width 20 height 6
click at [214, 215] on input "refunded" at bounding box center [210, 213] width 5 height 5
checkbox input "true"
drag, startPoint x: 532, startPoint y: 260, endPoint x: 467, endPoint y: 273, distance: 65.4
click at [528, 261] on span "Dolar MEP (MLA)" at bounding box center [528, 261] width 37 height 6
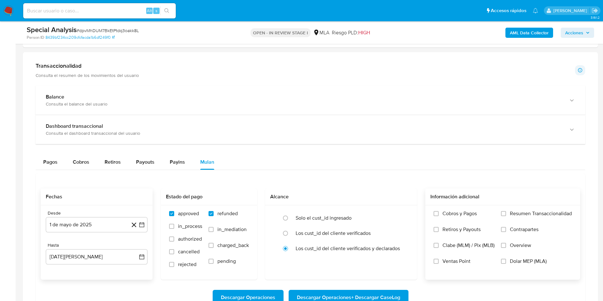
click at [510, 260] on span "Dolar MEP (MLA)" at bounding box center [528, 261] width 37 height 6
click at [506, 260] on input "Dolar MEP (MLA)" at bounding box center [503, 261] width 5 height 5
click at [365, 297] on span "Descargar Operaciones + Descargar CaseLog" at bounding box center [348, 297] width 103 height 14
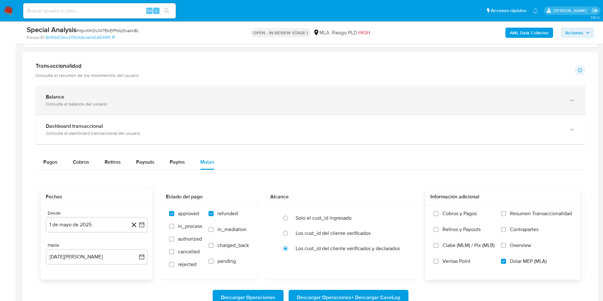
click at [220, 95] on div "Balance" at bounding box center [304, 97] width 516 height 6
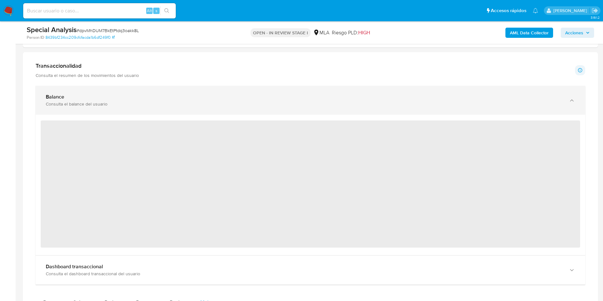
click at [220, 94] on div "Balance" at bounding box center [304, 97] width 516 height 6
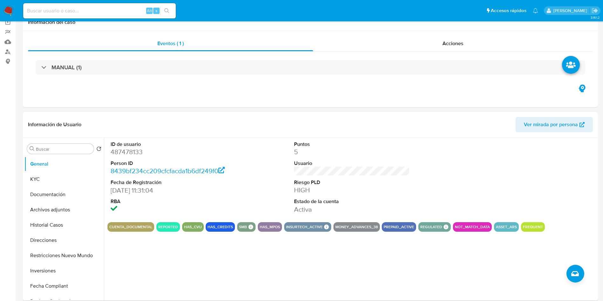
scroll to position [0, 0]
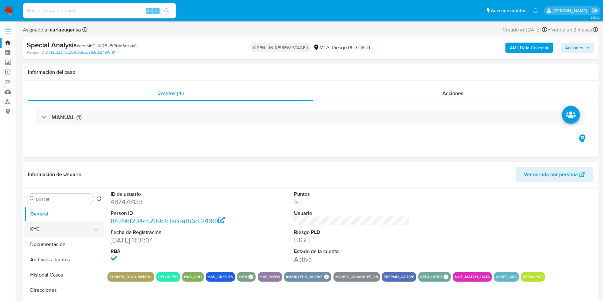
click at [51, 223] on button "KYC" at bounding box center [61, 228] width 74 height 15
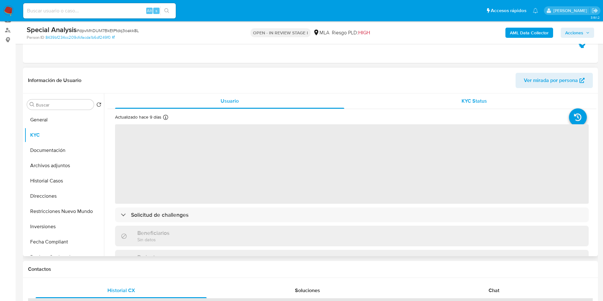
scroll to position [73, 0]
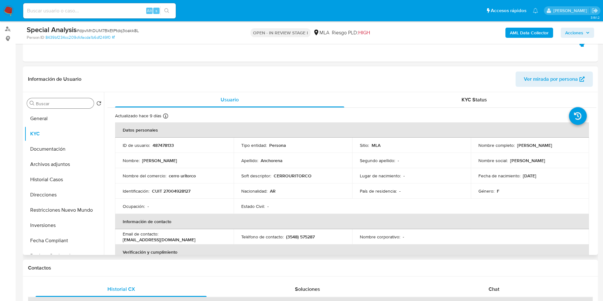
click at [55, 104] on input "Buscar" at bounding box center [63, 104] width 55 height 6
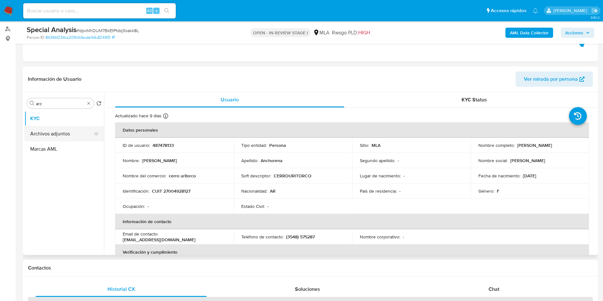
click at [47, 129] on button "Archivos adjuntos" at bounding box center [61, 133] width 74 height 15
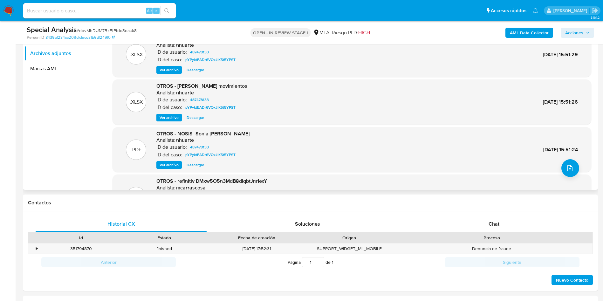
scroll to position [146, 0]
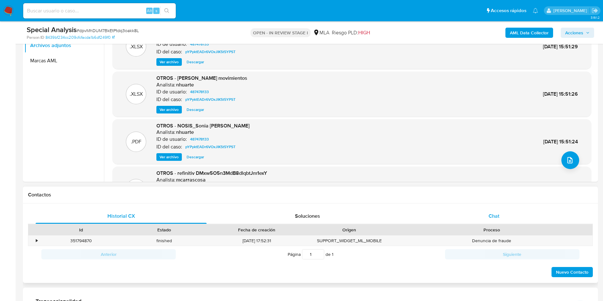
click at [495, 214] on span "Chat" at bounding box center [493, 215] width 11 height 7
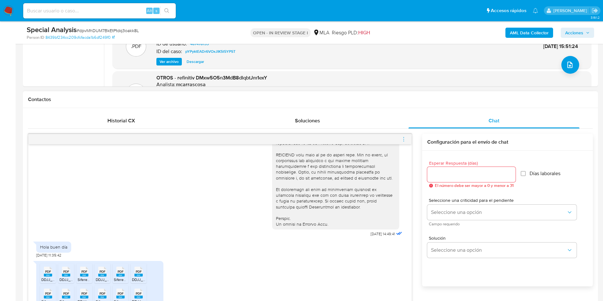
scroll to position [289, 0]
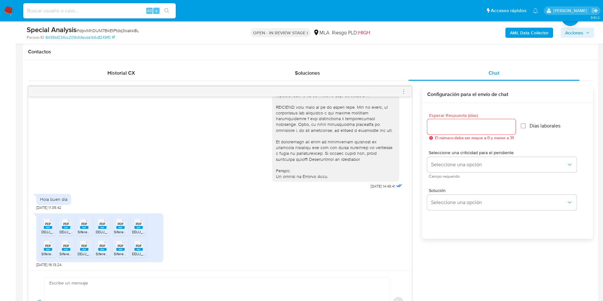
click at [405, 90] on icon "menu-action" at bounding box center [404, 92] width 6 height 6
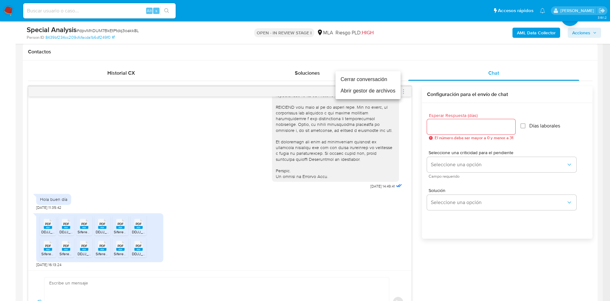
click at [352, 92] on li "Abrir gestor de archivos" at bounding box center [368, 90] width 65 height 11
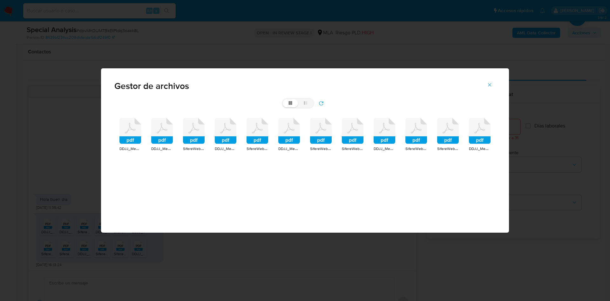
click at [126, 135] on icon at bounding box center [130, 131] width 22 height 26
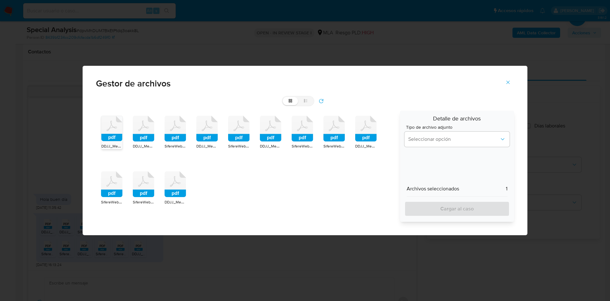
click at [147, 131] on icon at bounding box center [144, 129] width 22 height 26
click at [177, 135] on rect at bounding box center [176, 138] width 22 height 8
click at [195, 127] on div "pdf DDJJ_Mensual_11739335.pdf pdf DDJJ_Mensual_11616220.pdf pdf SifereWeb Local…" at bounding box center [246, 166] width 300 height 111
click at [204, 128] on icon "pdf" at bounding box center [207, 129] width 22 height 26
click at [230, 128] on icon at bounding box center [239, 129] width 22 height 26
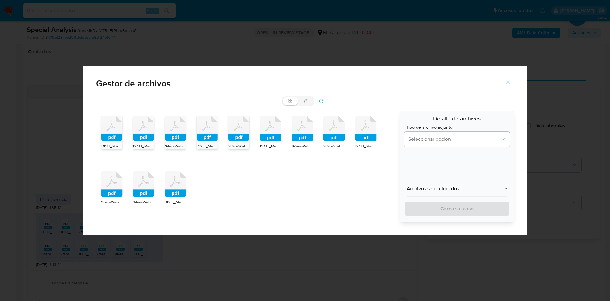
click at [265, 133] on icon at bounding box center [271, 129] width 22 height 26
click at [304, 126] on icon at bounding box center [303, 129] width 22 height 26
click at [332, 127] on icon at bounding box center [334, 129] width 22 height 26
drag, startPoint x: 366, startPoint y: 137, endPoint x: 350, endPoint y: 142, distance: 16.8
click at [365, 136] on rect at bounding box center [366, 138] width 22 height 8
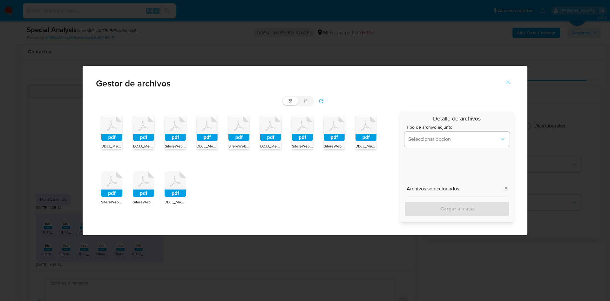
drag, startPoint x: 177, startPoint y: 187, endPoint x: 166, endPoint y: 188, distance: 10.8
click at [168, 187] on icon at bounding box center [176, 184] width 22 height 26
click at [136, 190] on rect at bounding box center [144, 193] width 22 height 8
click at [119, 192] on rect at bounding box center [112, 193] width 22 height 8
click at [409, 141] on span "Seleccionar opción" at bounding box center [453, 139] width 91 height 6
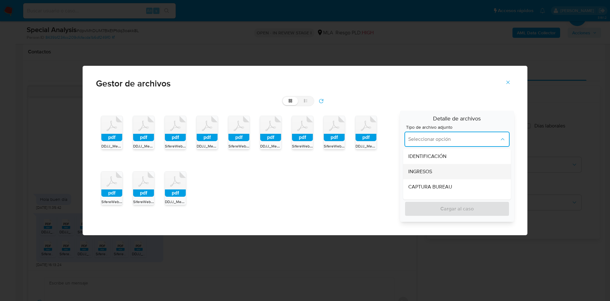
click at [409, 171] on span "INGRESOS" at bounding box center [420, 171] width 24 height 6
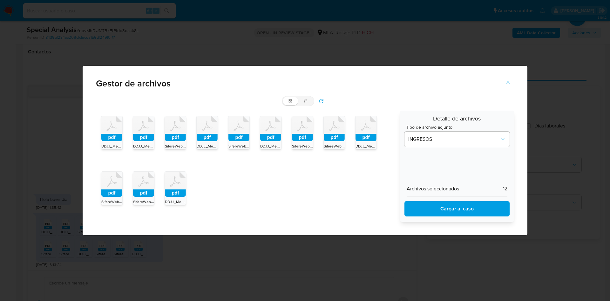
click at [420, 215] on span "Cargar al caso" at bounding box center [457, 209] width 89 height 14
click at [511, 83] on icon "Cerrar" at bounding box center [508, 82] width 6 height 6
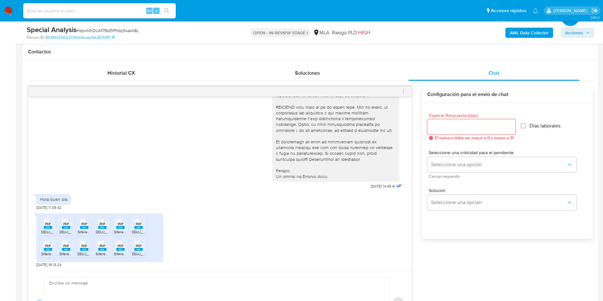
click at [44, 225] on icon at bounding box center [48, 224] width 8 height 10
click at [42, 244] on div "PDF PDF" at bounding box center [47, 245] width 13 height 12
click at [63, 228] on div "PDF PDF" at bounding box center [65, 223] width 13 height 12
click at [66, 245] on span "PDF" at bounding box center [66, 246] width 6 height 4
click at [85, 225] on span "PDF" at bounding box center [84, 224] width 6 height 4
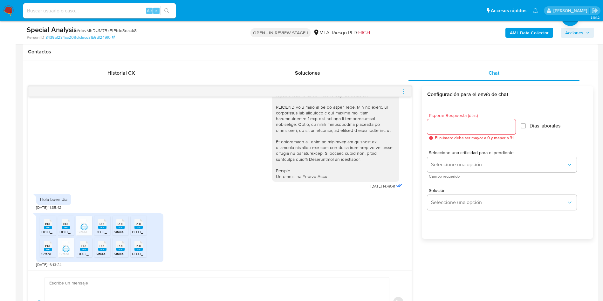
click at [81, 246] on icon at bounding box center [84, 246] width 8 height 10
drag, startPoint x: 105, startPoint y: 220, endPoint x: 99, endPoint y: 236, distance: 17.0
click at [105, 220] on rect at bounding box center [109, 217] width 10 height 8
drag, startPoint x: 98, startPoint y: 245, endPoint x: 110, endPoint y: 236, distance: 15.7
click at [98, 245] on div "PDF PDF" at bounding box center [102, 245] width 13 height 12
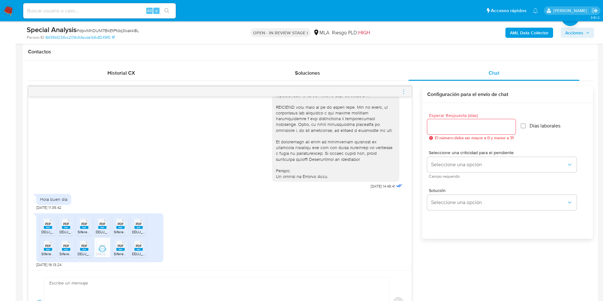
drag, startPoint x: 120, startPoint y: 223, endPoint x: 118, endPoint y: 244, distance: 20.7
click at [120, 223] on span "PDF" at bounding box center [121, 224] width 6 height 4
drag, startPoint x: 118, startPoint y: 245, endPoint x: 126, endPoint y: 234, distance: 14.3
click at [118, 245] on span "PDF" at bounding box center [121, 246] width 6 height 4
drag, startPoint x: 139, startPoint y: 221, endPoint x: 134, endPoint y: 245, distance: 24.6
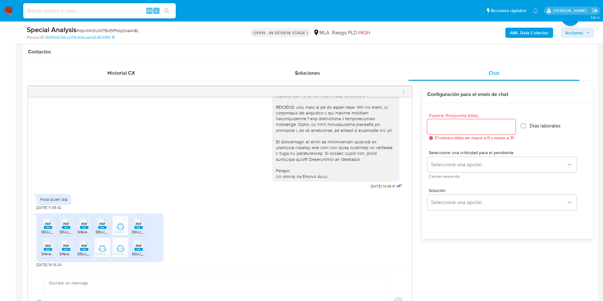
click at [139, 221] on div "PDF PDF" at bounding box center [138, 223] width 13 height 12
click at [134, 247] on div "PDF PDF" at bounding box center [138, 245] width 13 height 12
click at [122, 245] on span "PDF" at bounding box center [121, 246] width 6 height 4
click at [101, 245] on span "PDF" at bounding box center [102, 246] width 6 height 4
click at [63, 245] on span "PDF" at bounding box center [66, 246] width 6 height 4
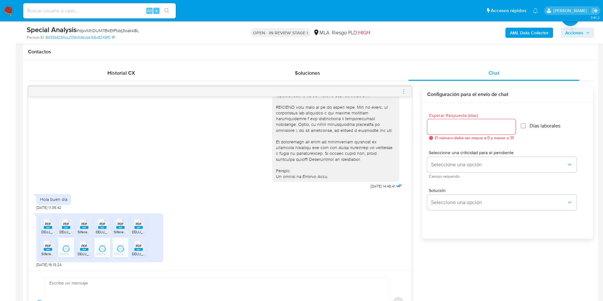
click at [87, 225] on span "PDF" at bounding box center [84, 224] width 6 height 4
click at [123, 222] on span "PDF" at bounding box center [121, 224] width 6 height 4
click at [51, 250] on rect at bounding box center [48, 249] width 8 height 3
click at [114, 31] on span "# dpvMhDUM7BkEtPtdq3oakk8L" at bounding box center [108, 30] width 62 height 6
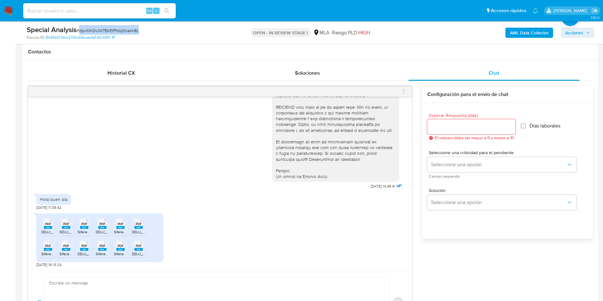
click at [114, 30] on span "# dpvMhDUM7BkEtPtdq3oakk8L" at bounding box center [108, 30] width 62 height 6
copy span "dpvMhDUM7BkEtPtdq3oakk8L"
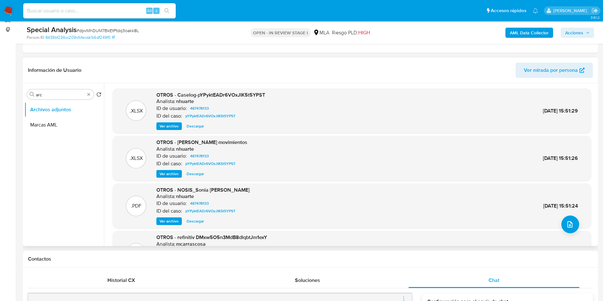
scroll to position [51, 0]
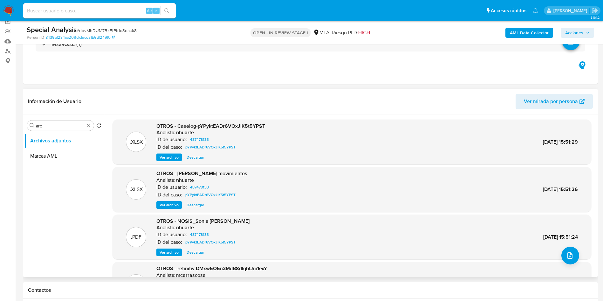
click at [43, 131] on div "Buscar arc Volver al orden por defecto Archivos adjuntos Marcas AML" at bounding box center [63, 196] width 79 height 162
click at [45, 128] on input "arc" at bounding box center [60, 126] width 49 height 6
click at [45, 128] on input "g" at bounding box center [60, 126] width 49 height 6
click at [45, 142] on button "General" at bounding box center [61, 140] width 74 height 15
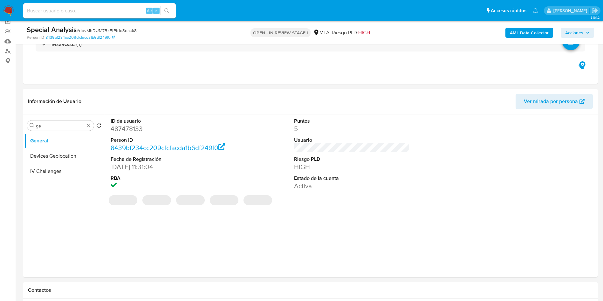
click at [124, 127] on dd "487478133" at bounding box center [169, 128] width 116 height 9
copy dd "487478133"
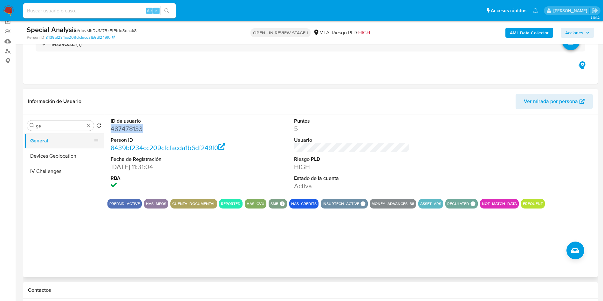
click at [74, 140] on button "General" at bounding box center [61, 140] width 74 height 15
click at [57, 121] on div "Buscar ge" at bounding box center [60, 125] width 67 height 10
click at [56, 125] on input "ge" at bounding box center [60, 126] width 49 height 6
click at [56, 124] on input "ge" at bounding box center [60, 126] width 49 height 6
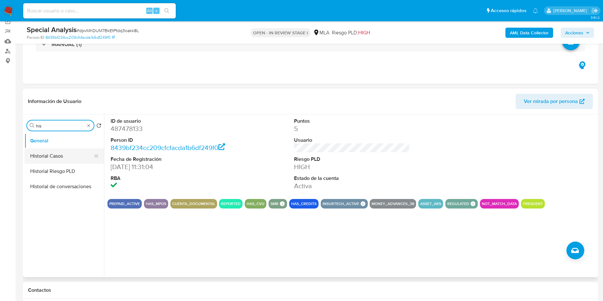
click at [61, 150] on button "Historial Casos" at bounding box center [61, 155] width 74 height 15
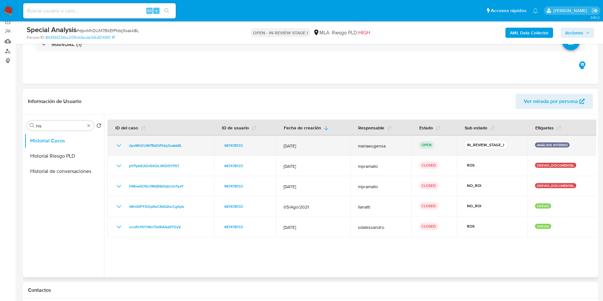
drag, startPoint x: 194, startPoint y: 141, endPoint x: 127, endPoint y: 152, distance: 67.5
click at [127, 152] on td "dpvMhDUM7BkEtPtdq3oakk8L" at bounding box center [160, 145] width 106 height 20
drag, startPoint x: 186, startPoint y: 149, endPoint x: 124, endPoint y: 138, distance: 62.6
click at [124, 138] on td "dpvMhDUM7BkEtPtdq3oakk8L" at bounding box center [160, 145] width 106 height 20
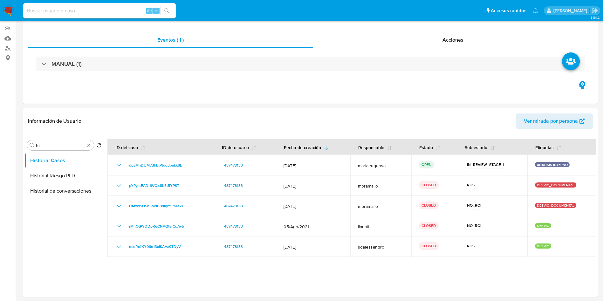
scroll to position [95, 0]
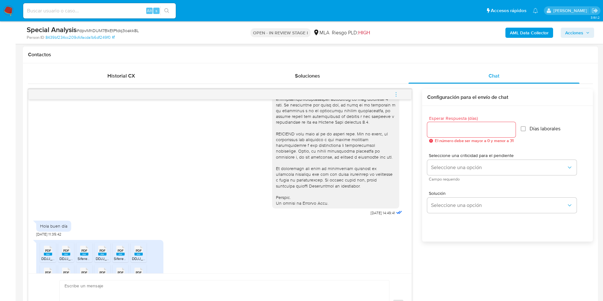
scroll to position [221, 0]
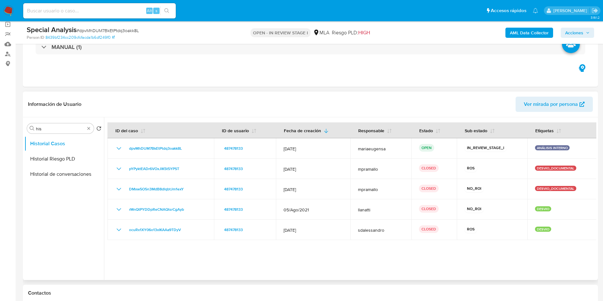
click at [48, 135] on div "Buscar his Volver al orden por defecto Historial Casos Historial Riesgo PLD His…" at bounding box center [63, 199] width 79 height 162
click at [49, 134] on div "Buscar his Volver al orden por defecto Historial Casos Historial Riesgo PLD His…" at bounding box center [63, 199] width 79 height 162
click at [49, 132] on div "Buscar his" at bounding box center [60, 128] width 67 height 10
click at [51, 128] on input "his" at bounding box center [60, 129] width 49 height 6
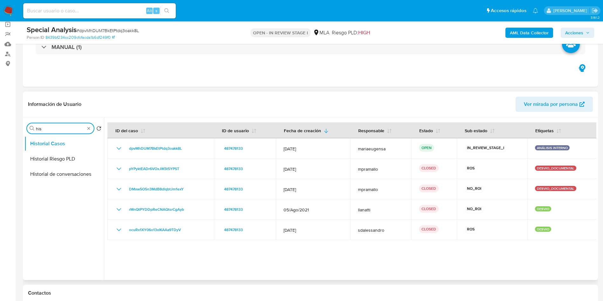
click at [51, 127] on input "his" at bounding box center [60, 129] width 49 height 6
type input "kyc"
click at [51, 144] on button "KYC" at bounding box center [61, 143] width 74 height 15
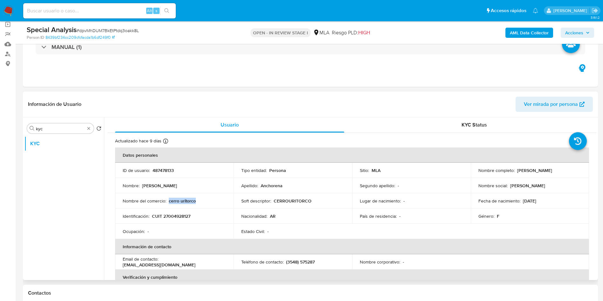
drag, startPoint x: 168, startPoint y: 202, endPoint x: 195, endPoint y: 204, distance: 26.7
click at [195, 204] on p "cerro uritorco" at bounding box center [182, 201] width 27 height 6
copy p "cerro uritorco"
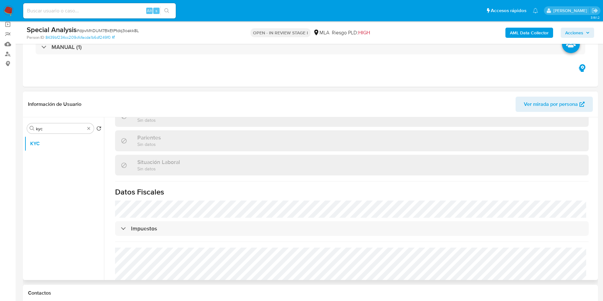
scroll to position [328, 0]
